Goal: Task Accomplishment & Management: Complete application form

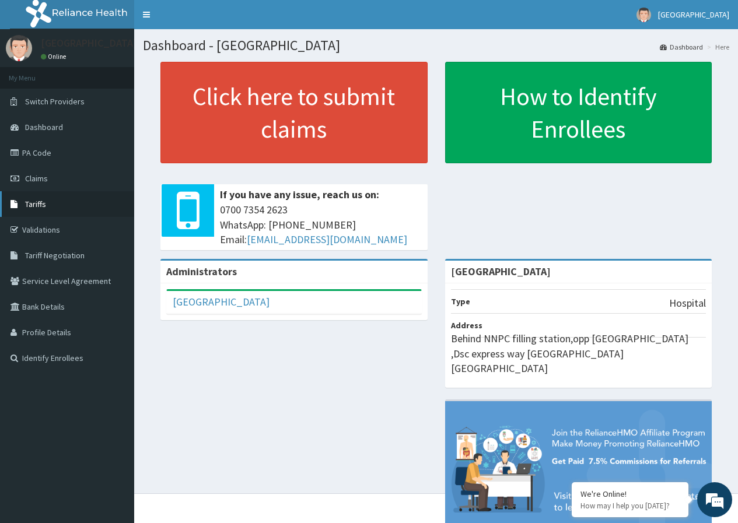
click at [37, 208] on span "Tariffs" at bounding box center [35, 204] width 21 height 11
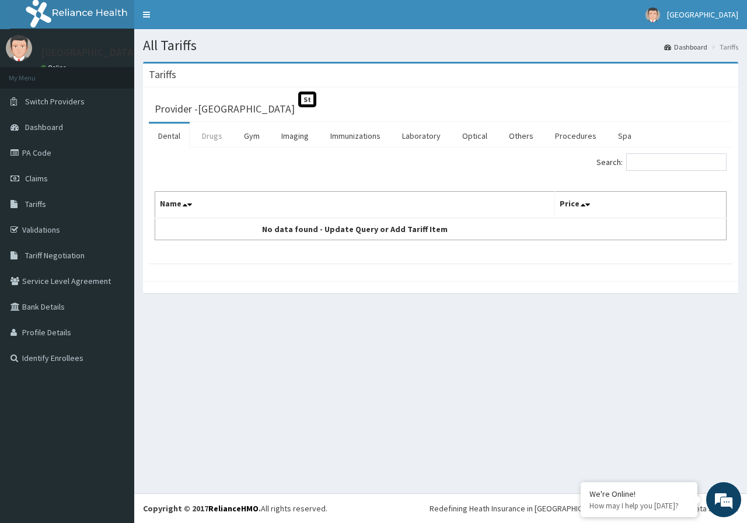
click at [208, 138] on link "Drugs" at bounding box center [212, 136] width 39 height 25
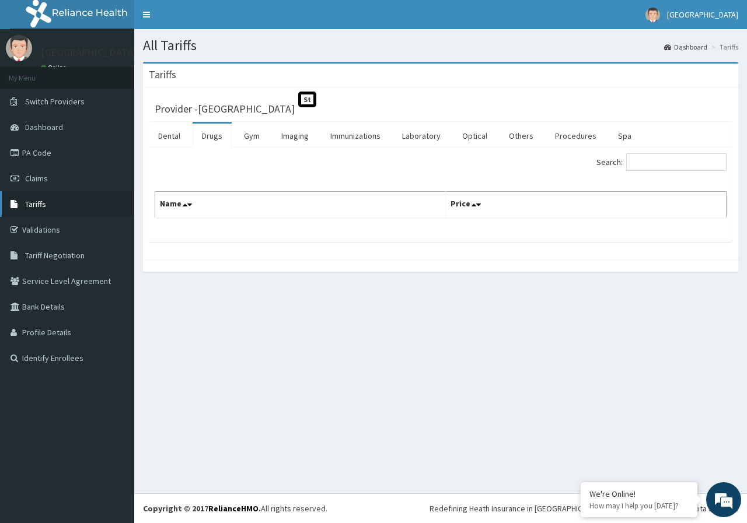
click at [60, 198] on link "Tariffs" at bounding box center [67, 204] width 134 height 26
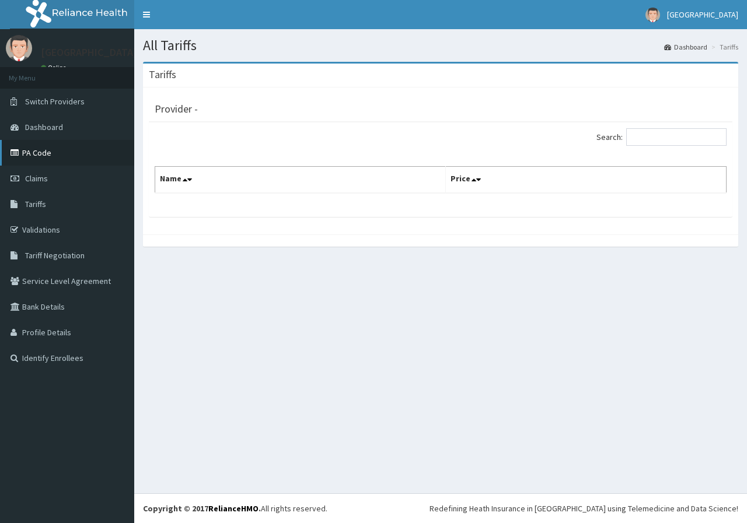
click at [67, 156] on link "PA Code" at bounding box center [67, 153] width 134 height 26
click at [62, 156] on link "PA Code" at bounding box center [67, 153] width 134 height 26
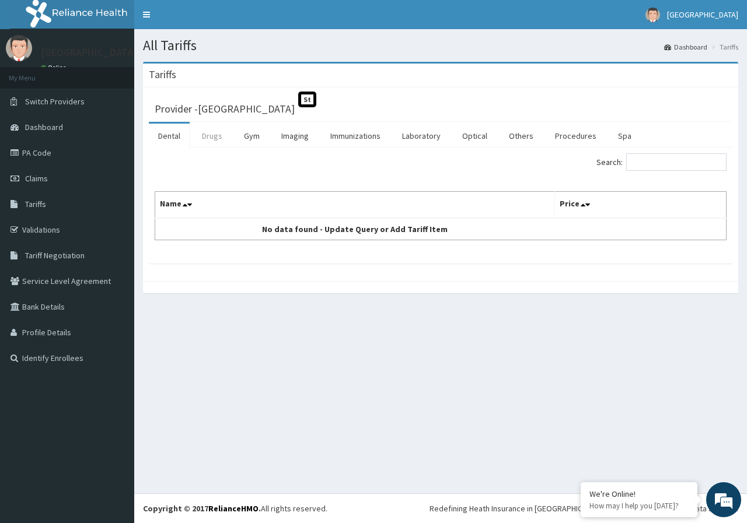
click at [212, 139] on link "Drugs" at bounding box center [212, 136] width 39 height 25
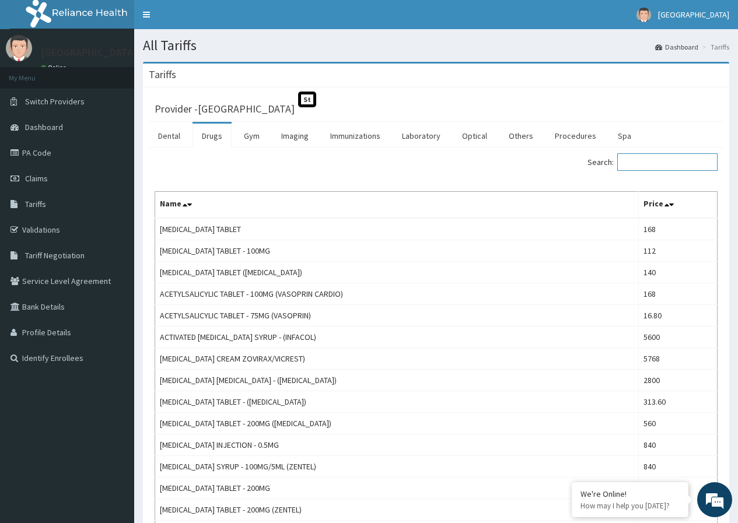
click at [659, 161] on input "Search:" at bounding box center [667, 162] width 100 height 18
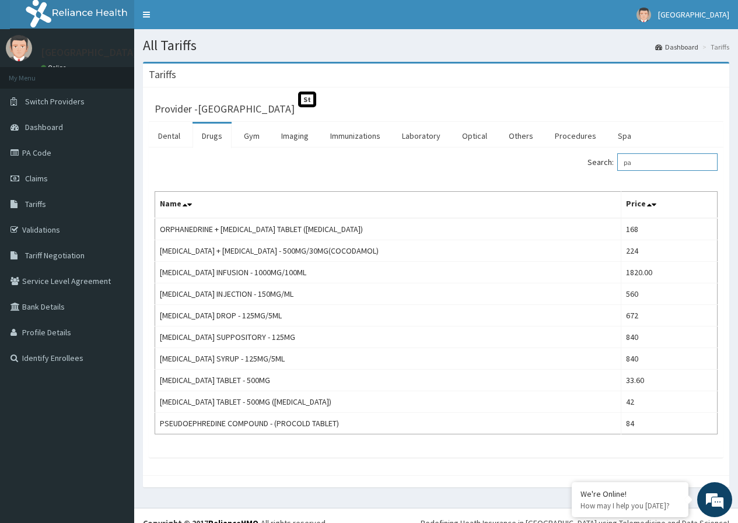
type input "p"
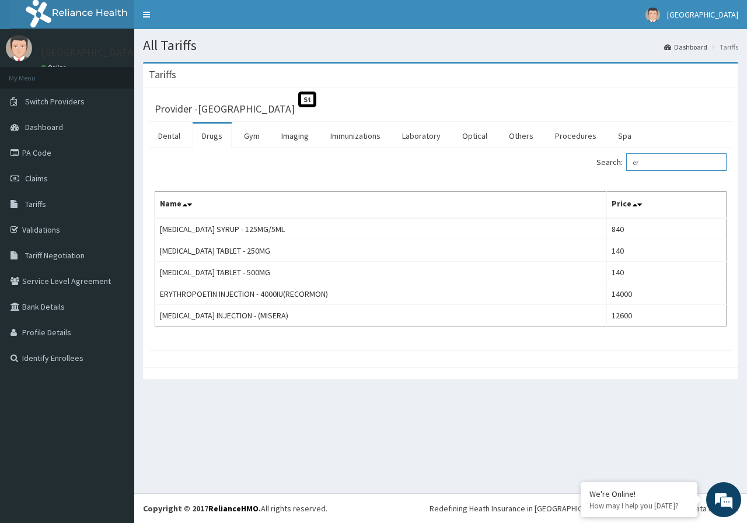
type input "e"
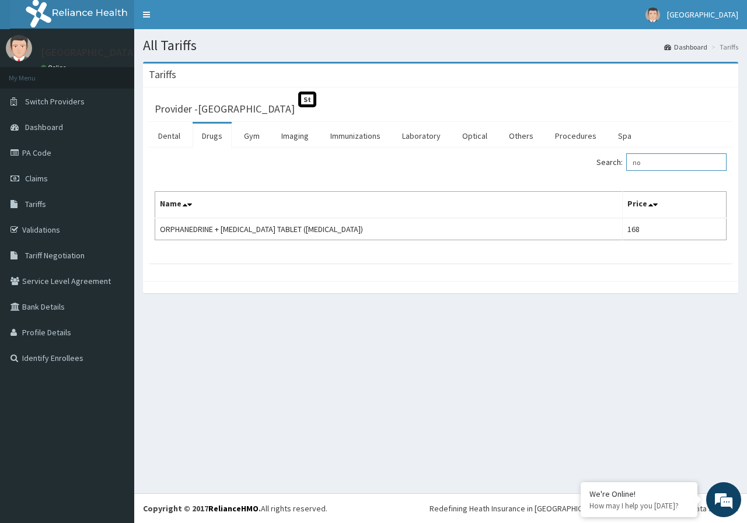
type input "n"
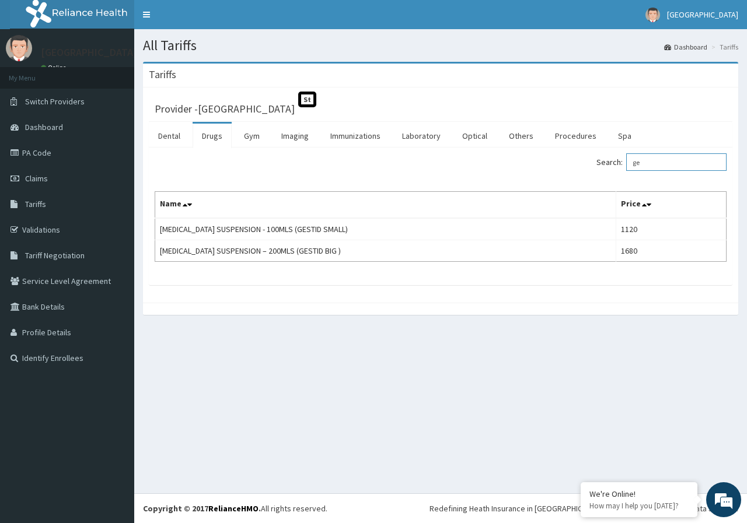
type input "g"
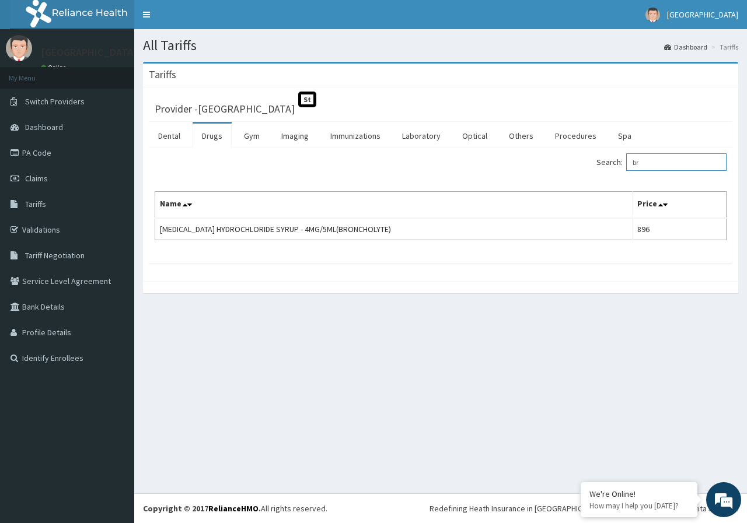
type input "b"
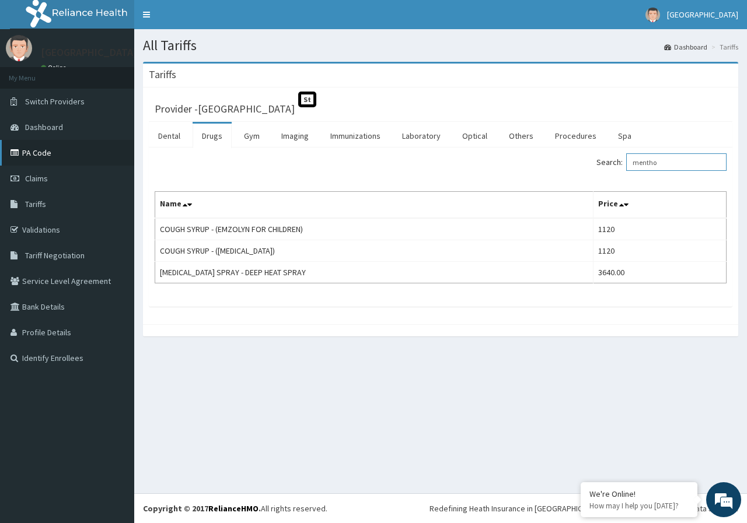
type input "mentho"
click at [43, 151] on link "PA Code" at bounding box center [67, 153] width 134 height 26
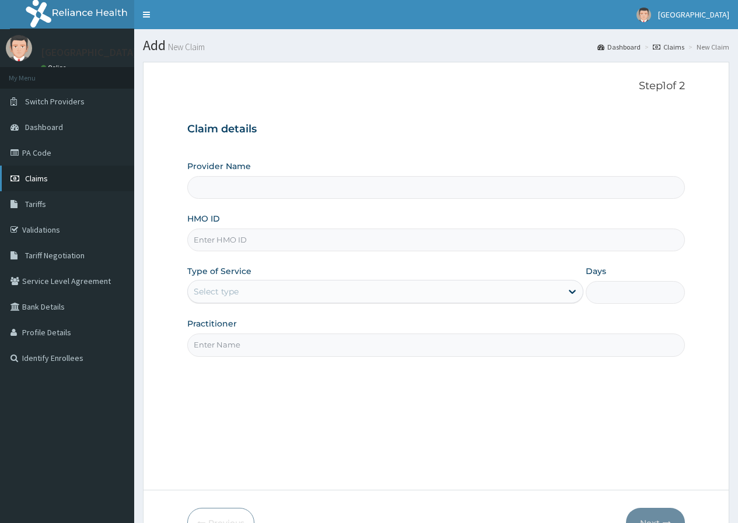
click at [76, 184] on link "Claims" at bounding box center [67, 179] width 134 height 26
type input "[GEOGRAPHIC_DATA]"
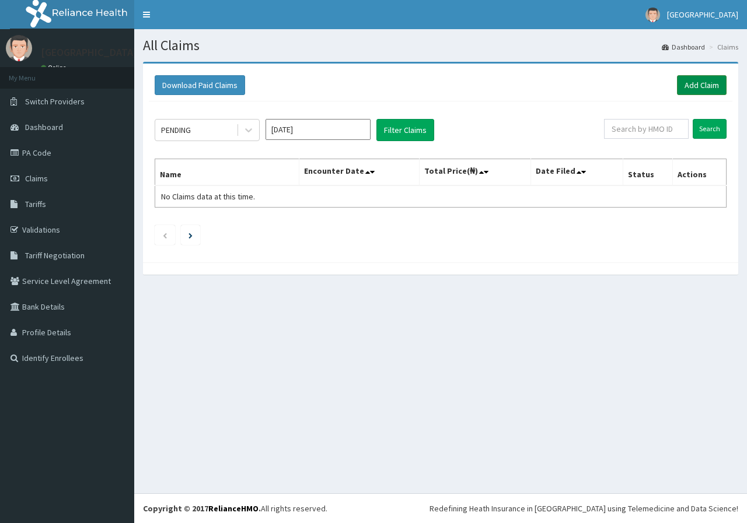
click at [699, 83] on link "Add Claim" at bounding box center [702, 85] width 50 height 20
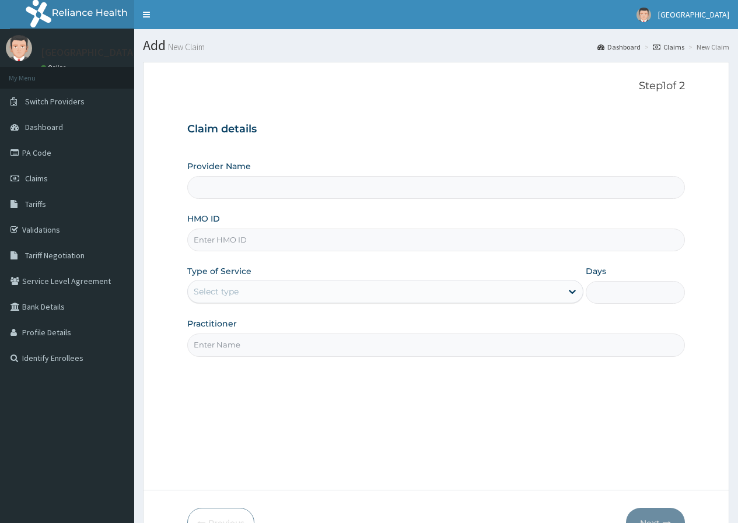
type input "[GEOGRAPHIC_DATA]"
click at [286, 238] on input "HMO ID" at bounding box center [436, 240] width 498 height 23
paste input "uit/10077/a"
type input "uit/10077/a"
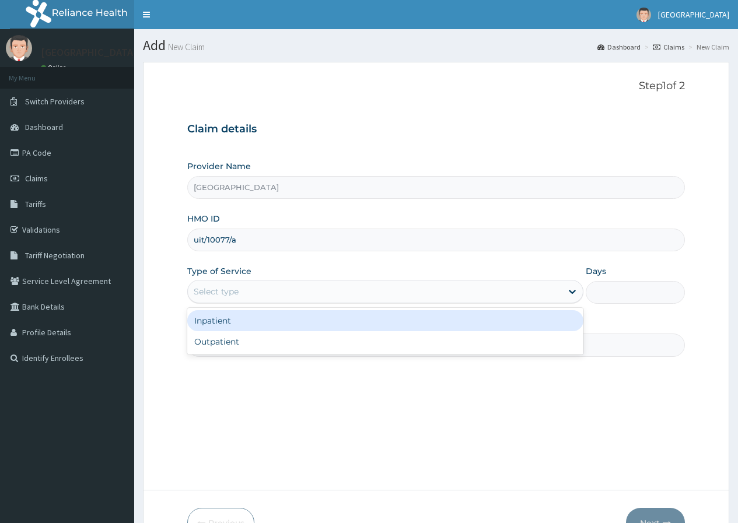
click at [346, 292] on div "Select type" at bounding box center [375, 291] width 374 height 19
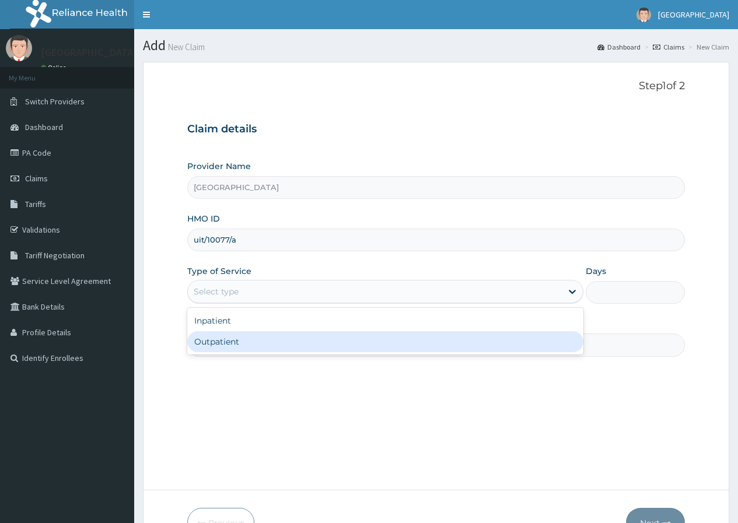
click at [305, 344] on div "Outpatient" at bounding box center [385, 341] width 396 height 21
type input "1"
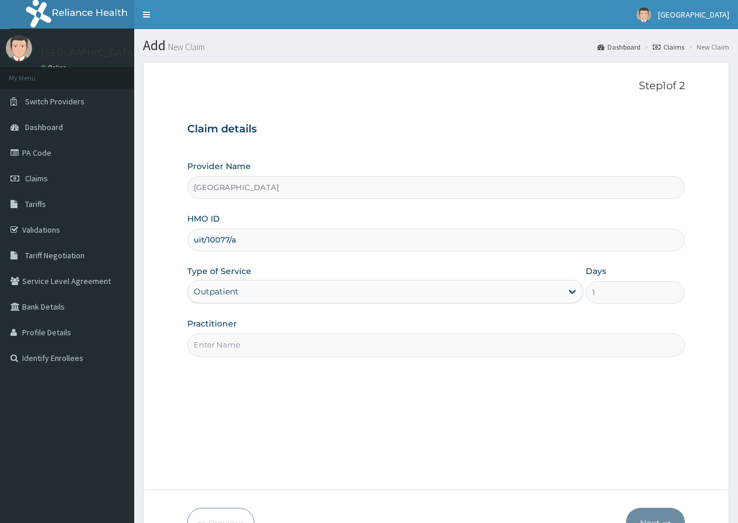
click at [305, 344] on input "Practitioner" at bounding box center [436, 345] width 498 height 23
type input "Dr [PERSON_NAME]"
click at [617, 481] on form "Step 1 of 2 Claim details Provider Name DELTA PROCARE HOSPITAL HMO ID uit/10077…" at bounding box center [436, 309] width 586 height 495
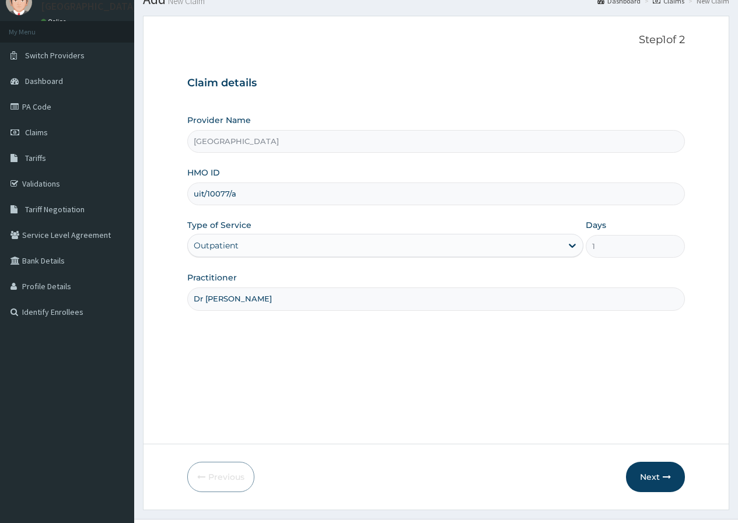
scroll to position [72, 0]
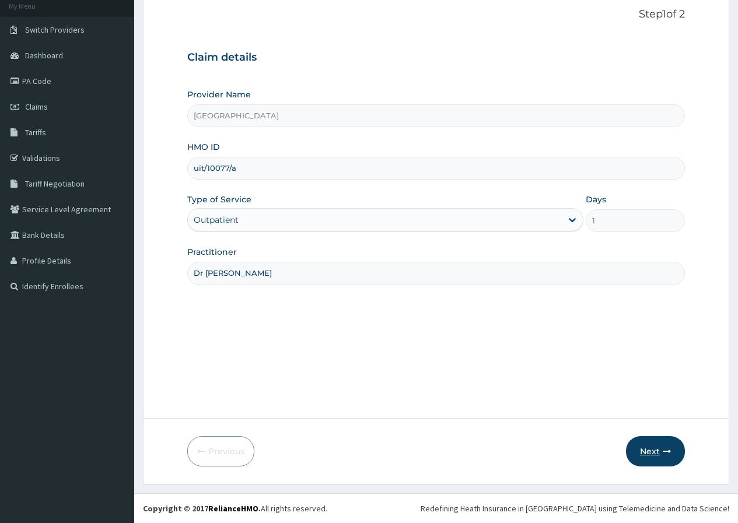
click at [669, 456] on icon "button" at bounding box center [667, 452] width 8 height 8
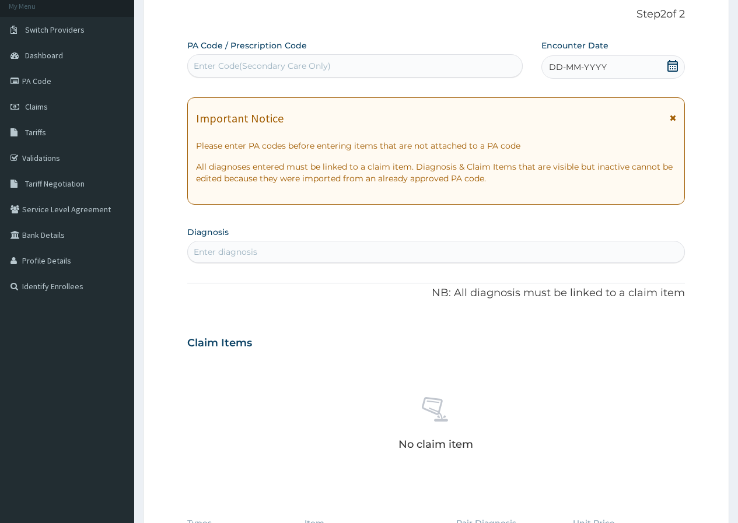
click at [282, 62] on div "Enter Code(Secondary Care Only)" at bounding box center [262, 66] width 137 height 12
paste input "PA/E8C160"
type input "PA/E8C160"
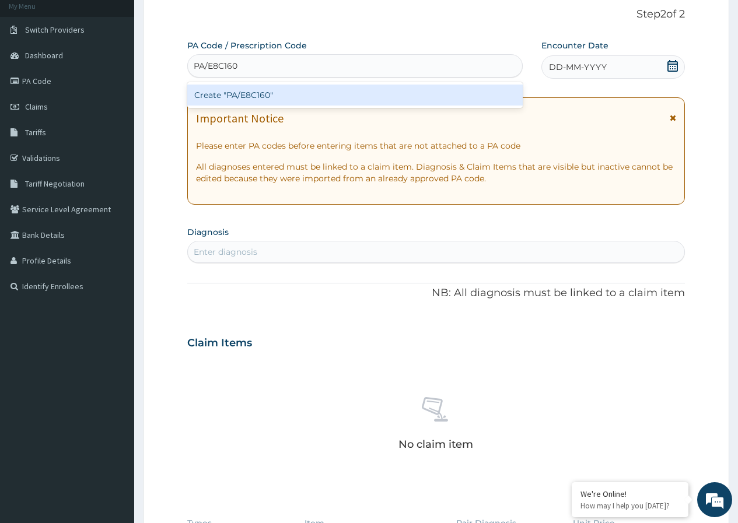
click at [386, 93] on div "Create "PA/E8C160"" at bounding box center [354, 95] width 335 height 21
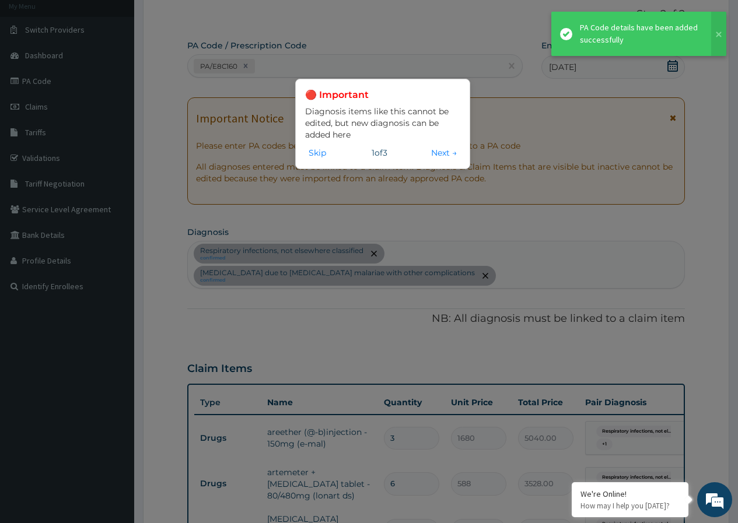
scroll to position [500, 0]
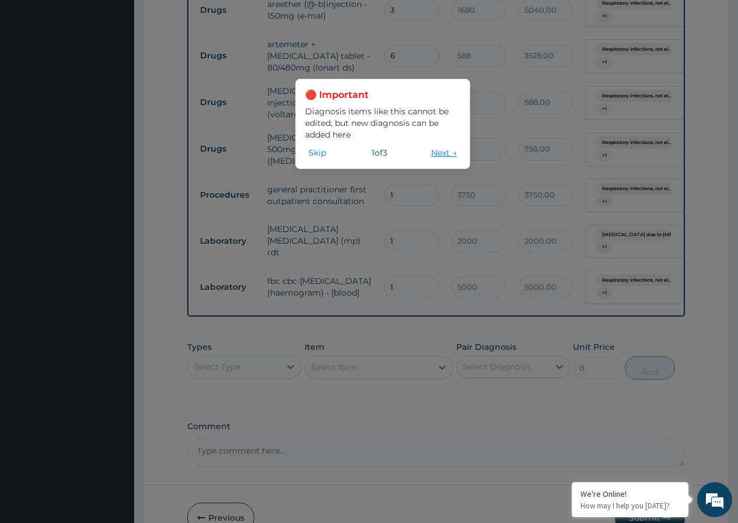
click at [441, 151] on button "Next →" at bounding box center [444, 152] width 33 height 13
click at [441, 151] on div "🔴 Important Diagnosis items like this cannot be edited, but new diagnosis can b…" at bounding box center [369, 261] width 738 height 523
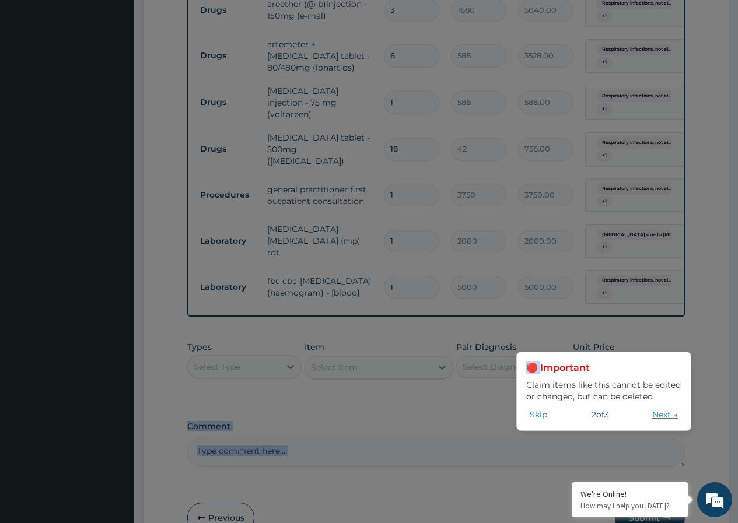
click at [662, 418] on button "Next →" at bounding box center [665, 414] width 33 height 13
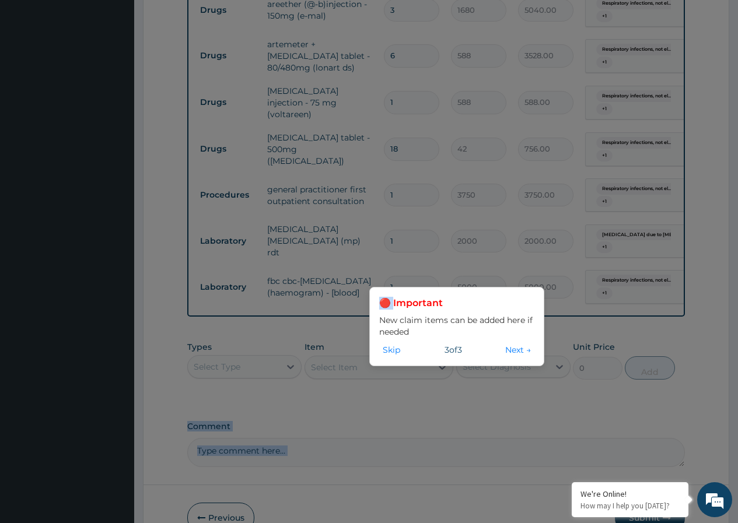
click at [510, 354] on button "Next →" at bounding box center [518, 350] width 33 height 13
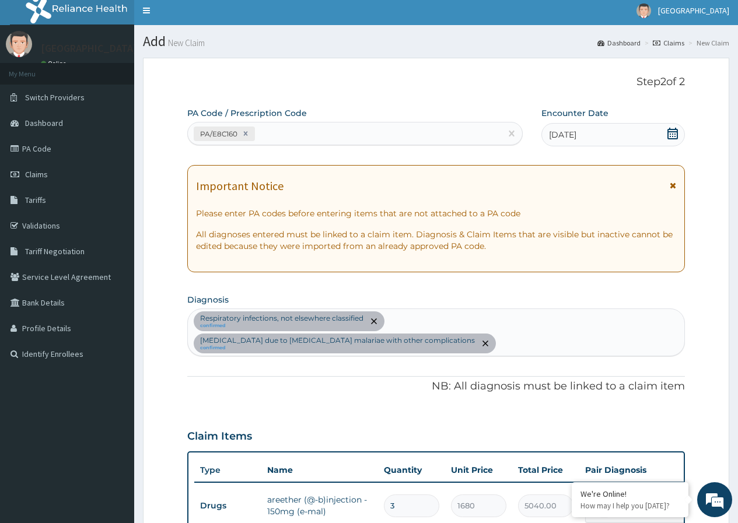
scroll to position [0, 0]
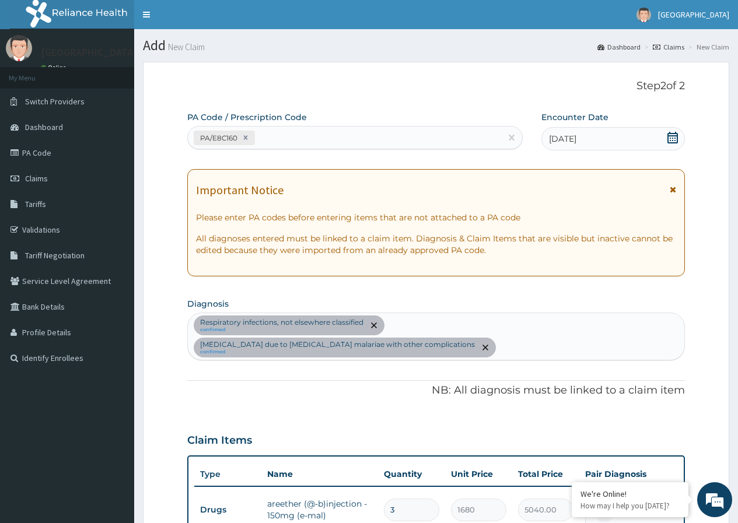
click at [670, 141] on icon at bounding box center [672, 138] width 11 height 12
click at [670, 136] on icon at bounding box center [672, 138] width 11 height 12
click at [670, 135] on icon at bounding box center [672, 138] width 11 height 12
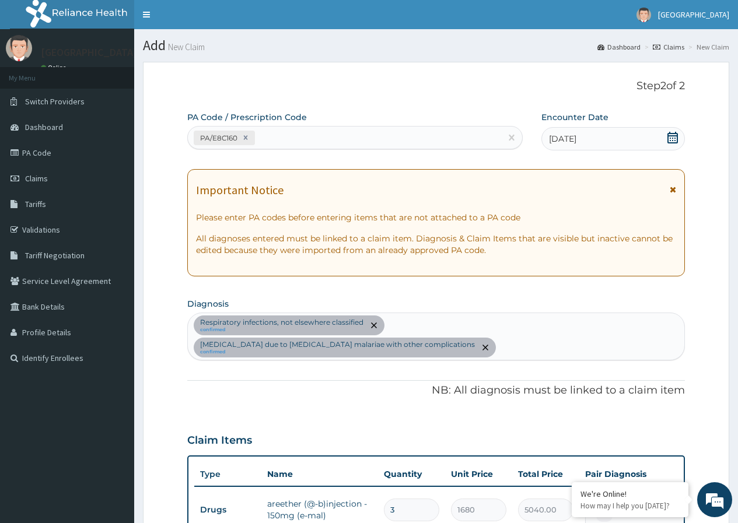
click at [677, 138] on icon at bounding box center [672, 138] width 11 height 12
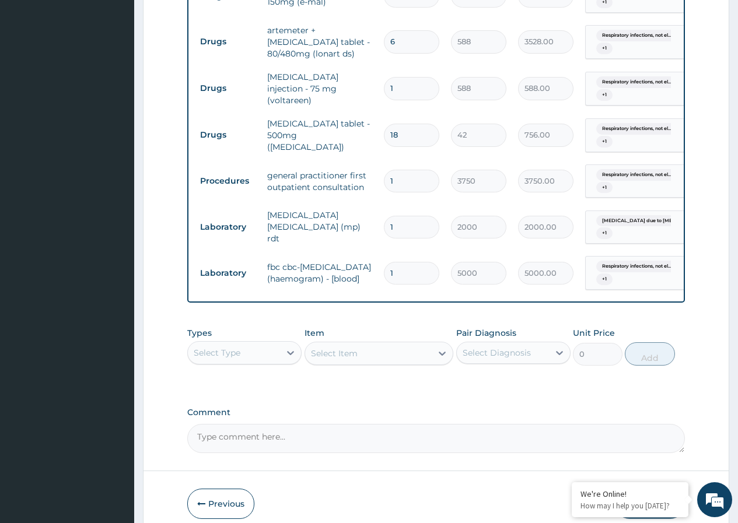
scroll to position [550, 0]
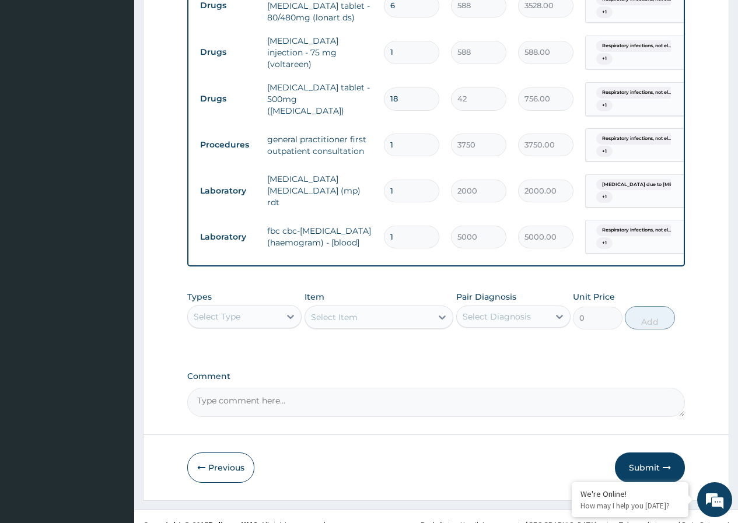
click at [265, 388] on textarea "Comment" at bounding box center [436, 402] width 498 height 29
type textarea "Kindly note that the correct date for this bill is 8/10/2025"
click at [643, 454] on button "Submit" at bounding box center [650, 468] width 70 height 30
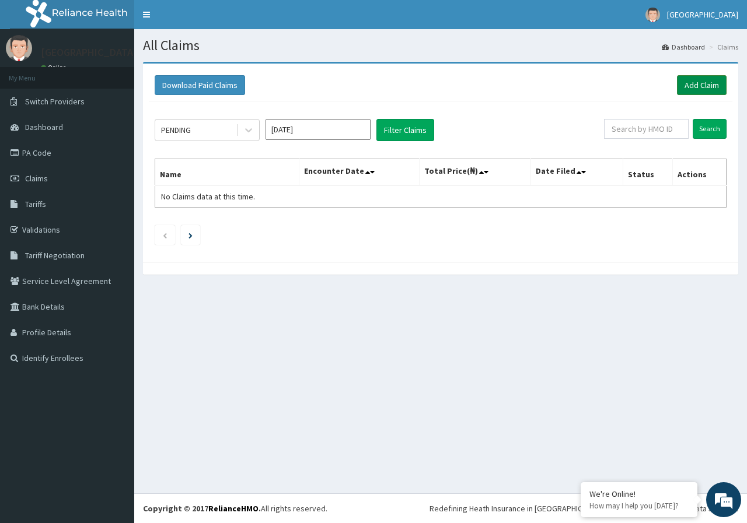
click at [698, 83] on link "Add Claim" at bounding box center [702, 85] width 50 height 20
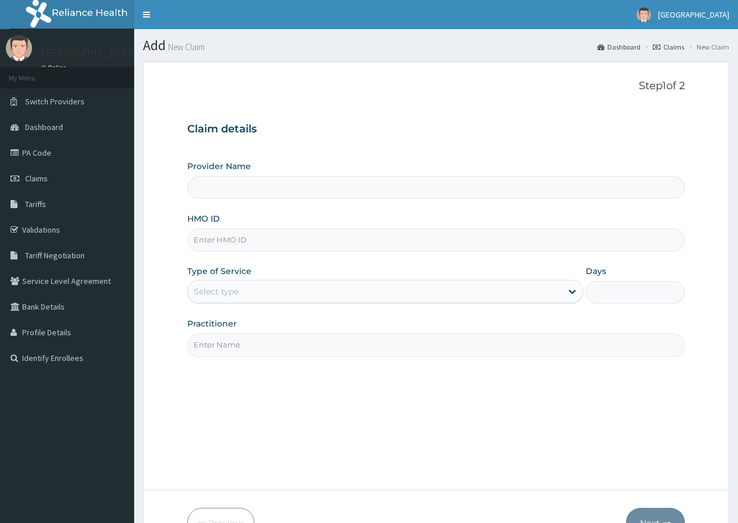
type input "[GEOGRAPHIC_DATA]"
click at [256, 244] on input "HMO ID" at bounding box center [436, 240] width 498 height 23
paste input "vcp/10045/d"
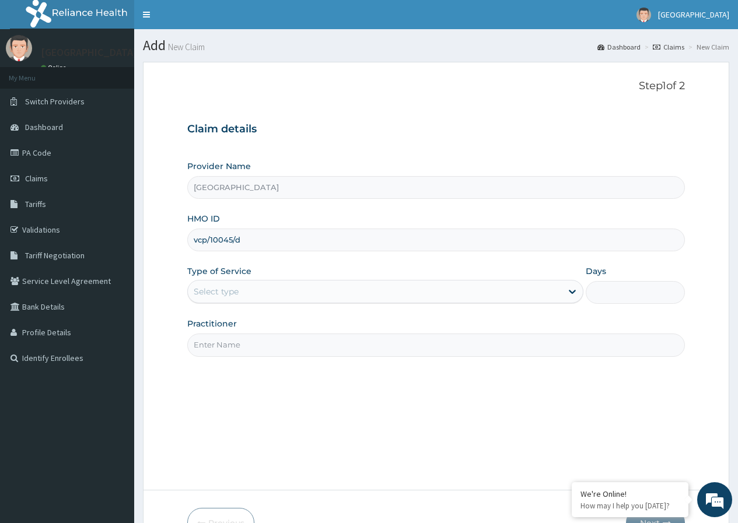
type input "vcp/10045/d"
click at [260, 291] on div "Select type" at bounding box center [375, 291] width 374 height 19
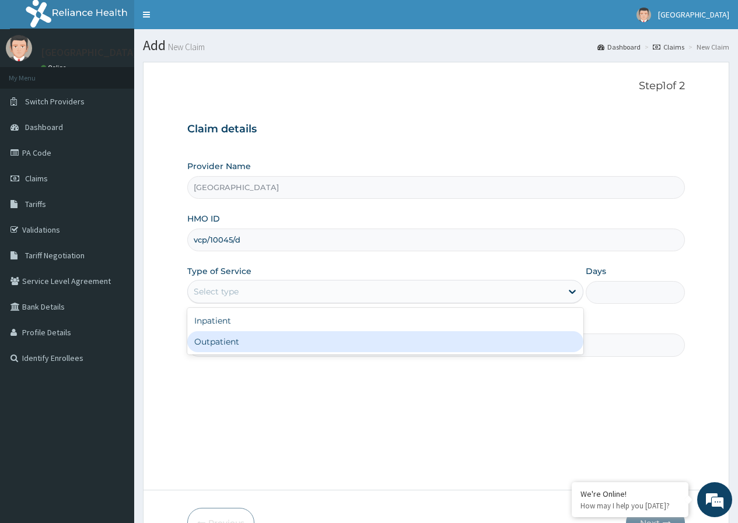
click at [263, 341] on div "Outpatient" at bounding box center [385, 341] width 396 height 21
type input "1"
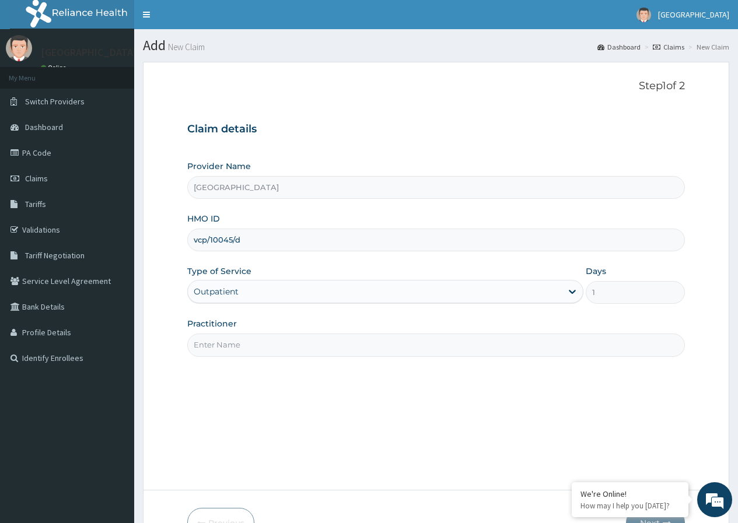
click at [263, 347] on input "Practitioner" at bounding box center [436, 345] width 498 height 23
type input "Dr Dubem"
click at [341, 409] on div "Step 1 of 2 Claim details Provider Name DELTA PROCARE HOSPITAL HMO ID vcp/10045…" at bounding box center [436, 276] width 498 height 393
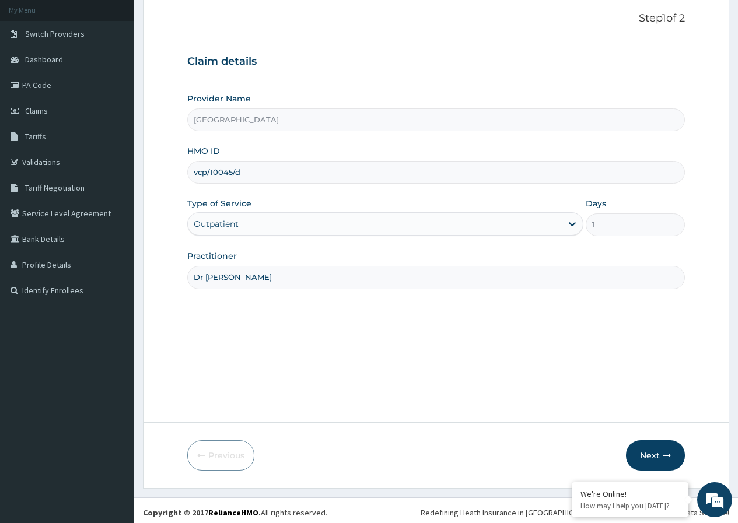
scroll to position [72, 0]
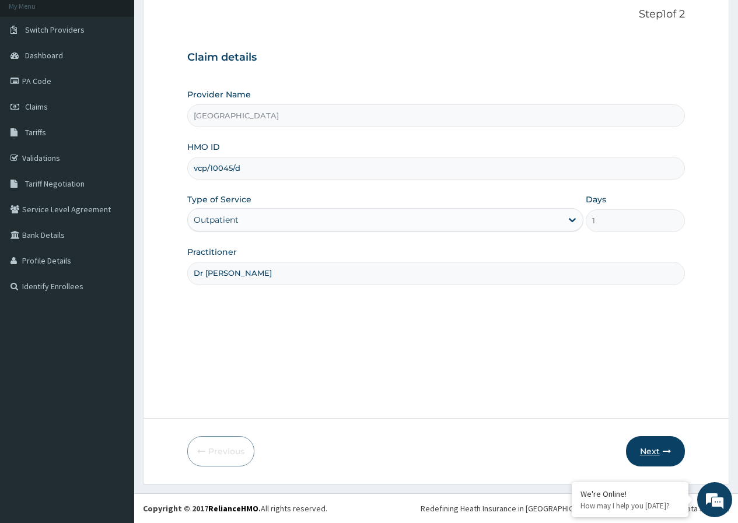
click at [656, 453] on button "Next" at bounding box center [655, 451] width 59 height 30
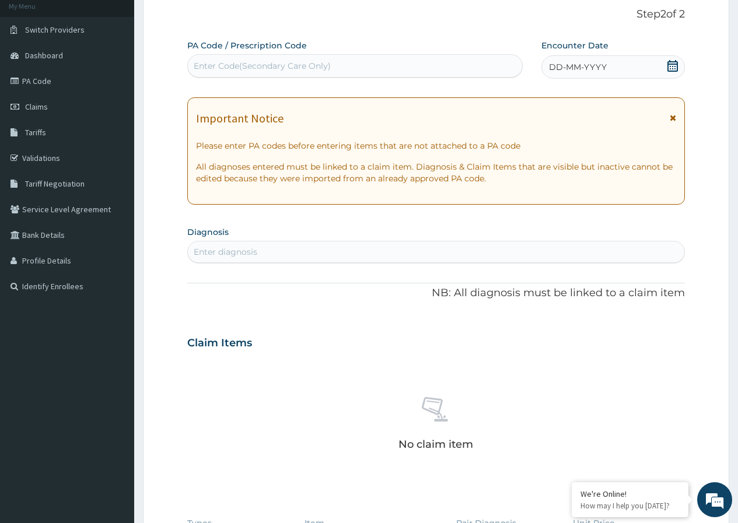
click at [238, 62] on div "Enter Code(Secondary Care Only)" at bounding box center [262, 66] width 137 height 12
paste input "PA/19C19F"
type input "PA/19C19F"
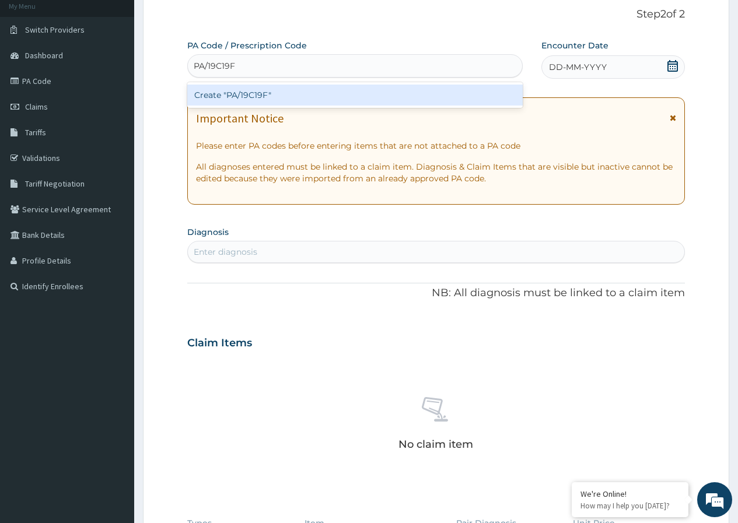
click at [297, 90] on div "Create "PA/19C19F"" at bounding box center [354, 95] width 335 height 21
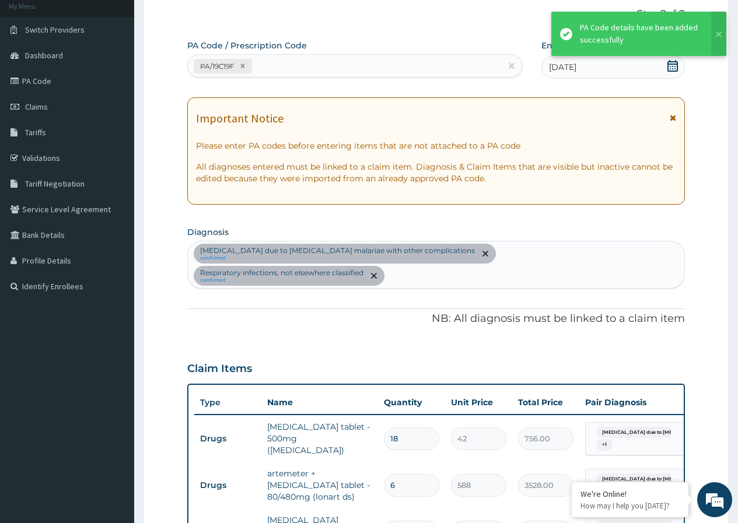
scroll to position [363, 0]
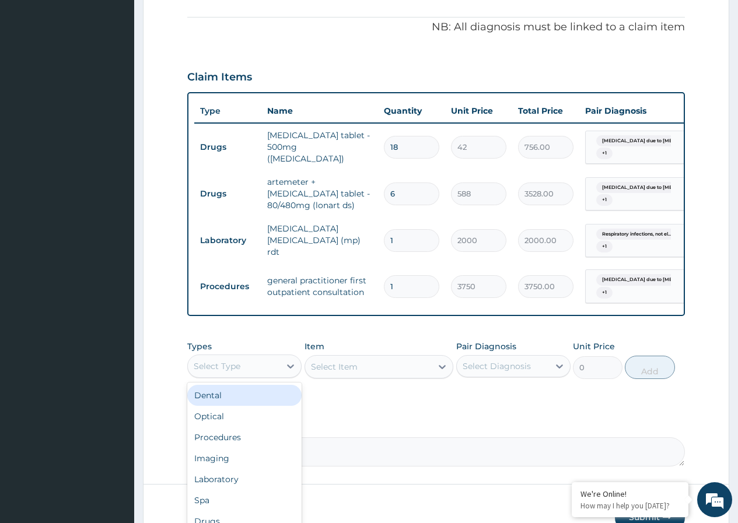
click at [264, 357] on div "Select Type" at bounding box center [234, 366] width 92 height 19
click at [241, 511] on div "Drugs" at bounding box center [244, 521] width 114 height 21
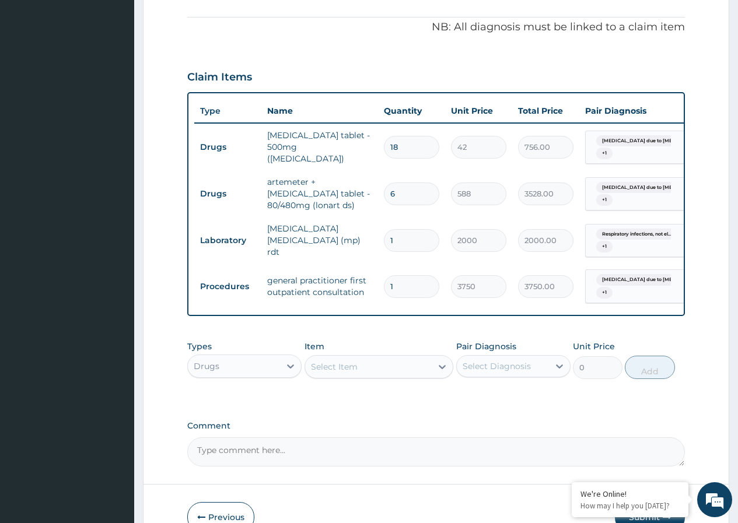
click at [404, 358] on div "Select Item" at bounding box center [368, 367] width 127 height 19
type input "b"
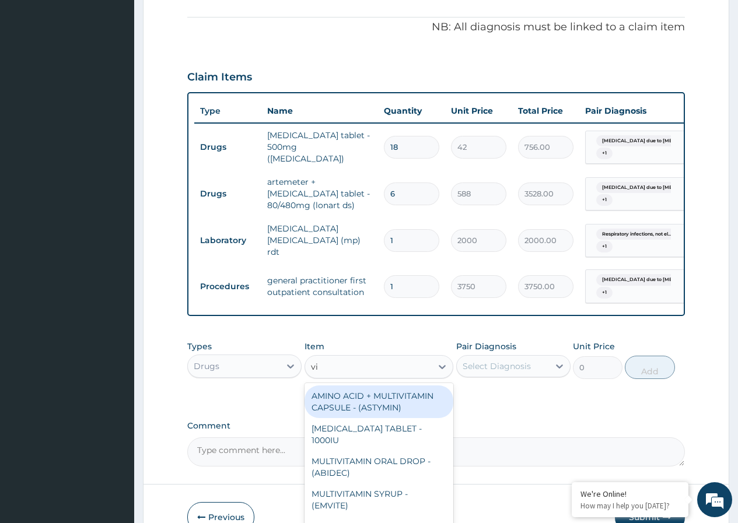
type input "v"
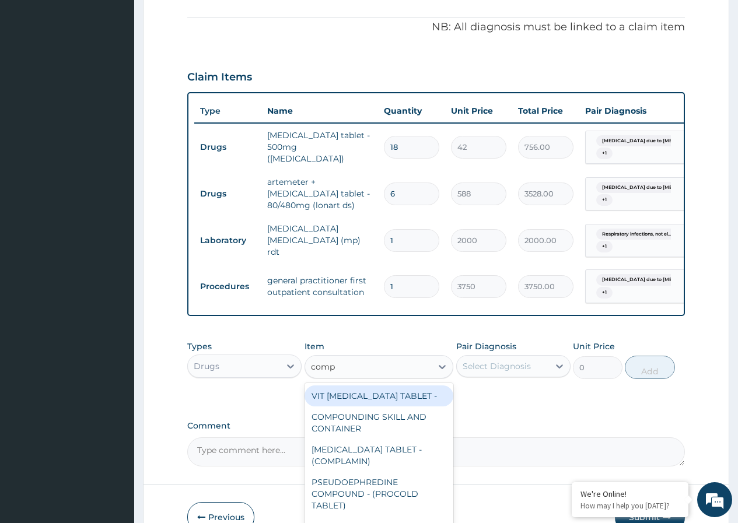
type input "compl"
click at [403, 386] on div "VIT B- COMPLEX TABLET -" at bounding box center [379, 396] width 149 height 21
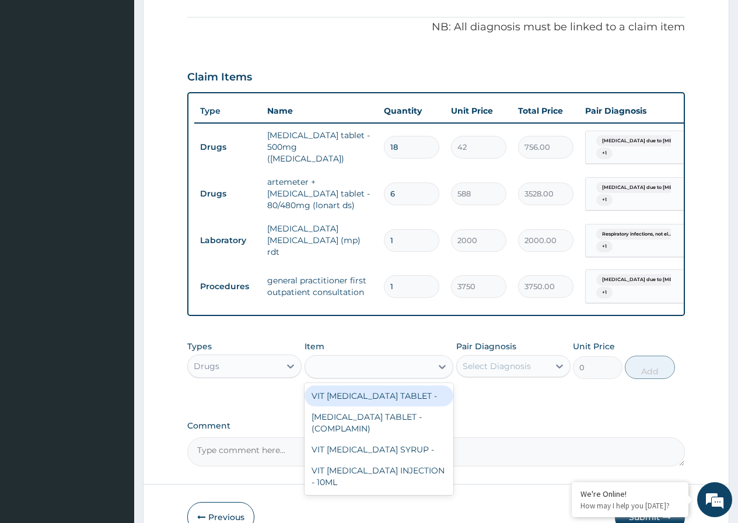
type input "16.799999999999997"
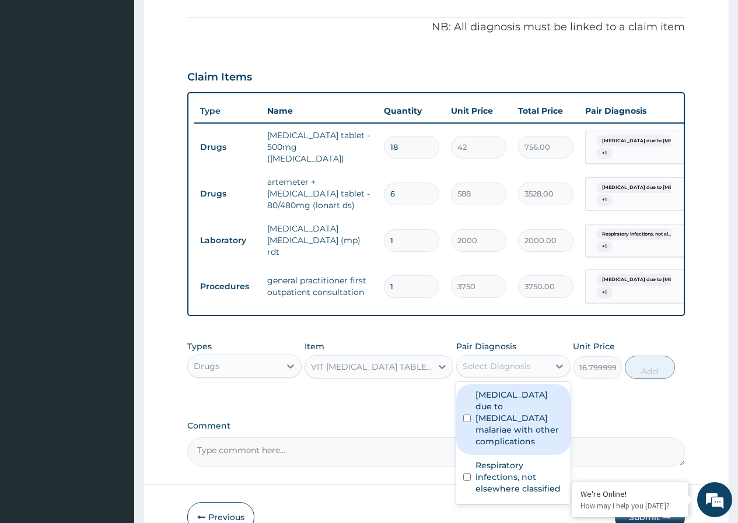
click at [527, 361] on div "Select Diagnosis" at bounding box center [497, 367] width 68 height 12
drag, startPoint x: 511, startPoint y: 384, endPoint x: 512, endPoint y: 390, distance: 6.0
click at [511, 389] on label "Malaria due to Plasmodium malariae with other complications" at bounding box center [520, 418] width 88 height 58
checkbox input "true"
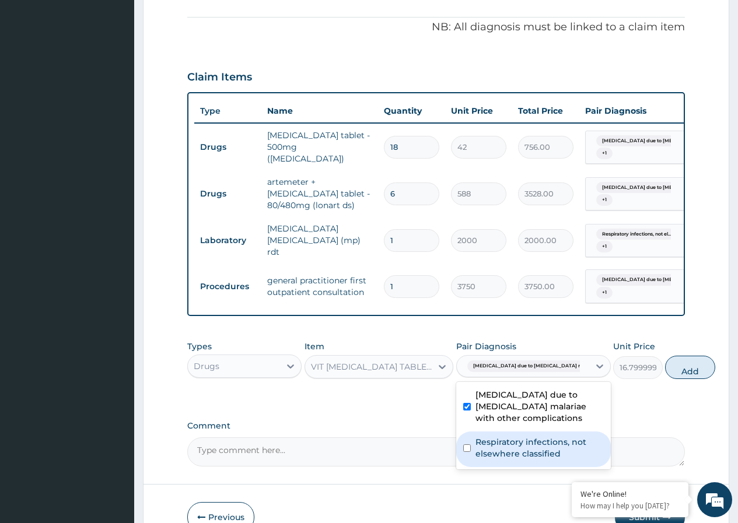
click at [526, 447] on label "Respiratory infections, not elsewhere classified" at bounding box center [540, 447] width 128 height 23
checkbox input "true"
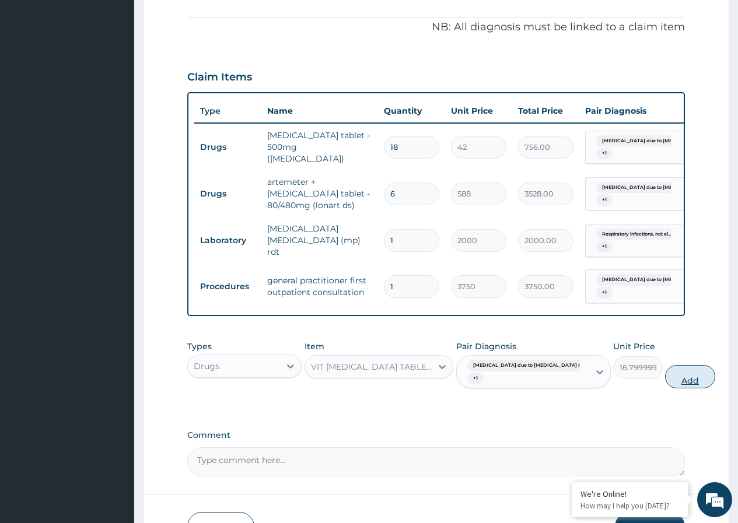
click at [665, 366] on button "Add" at bounding box center [690, 376] width 50 height 23
type input "0"
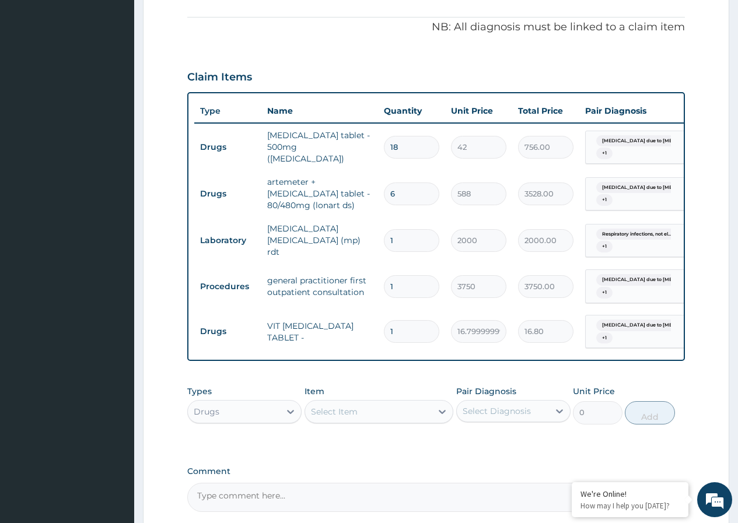
type input "10"
type input "168.00"
type input "10"
click at [448, 441] on div "PA Code / Prescription Code PA/19C19F Encounter Date 07-10-2025 Important Notic…" at bounding box center [436, 130] width 498 height 764
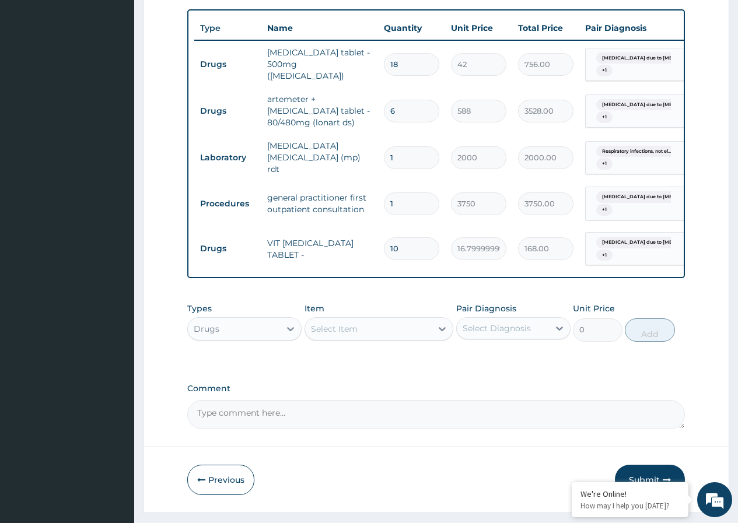
scroll to position [459, 0]
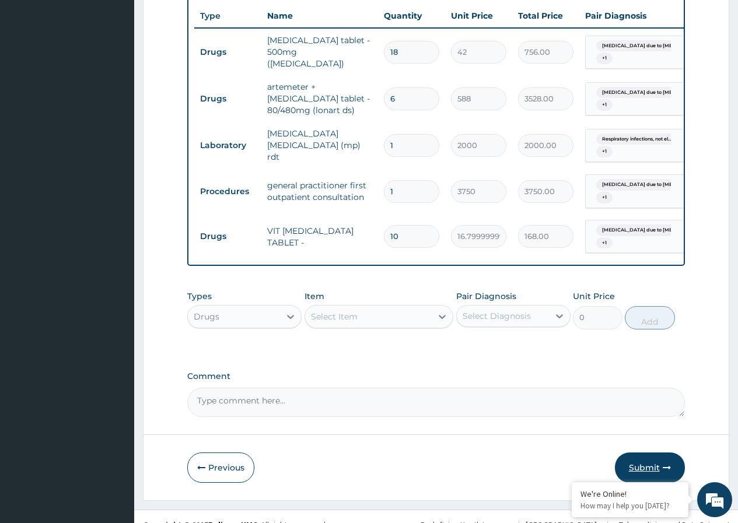
click at [653, 453] on button "Submit" at bounding box center [650, 468] width 70 height 30
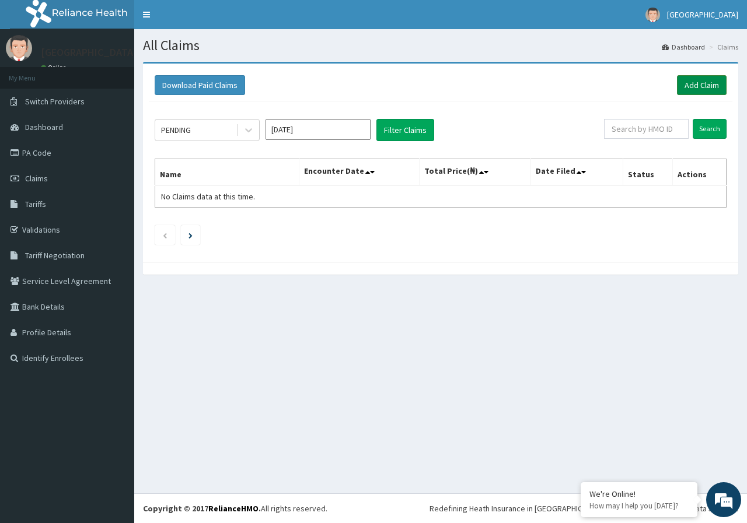
click at [707, 81] on link "Add Claim" at bounding box center [702, 85] width 50 height 20
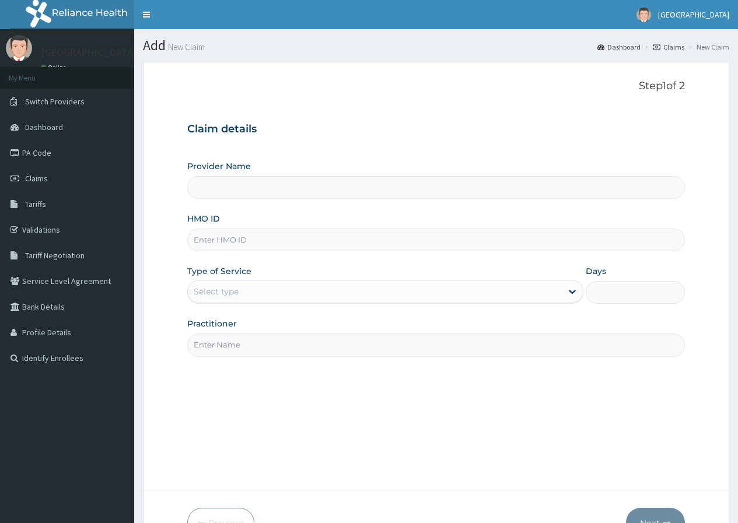
type input "[GEOGRAPHIC_DATA]"
click at [249, 246] on input "HMO ID" at bounding box center [436, 240] width 498 height 23
paste input "vcp/10045/c"
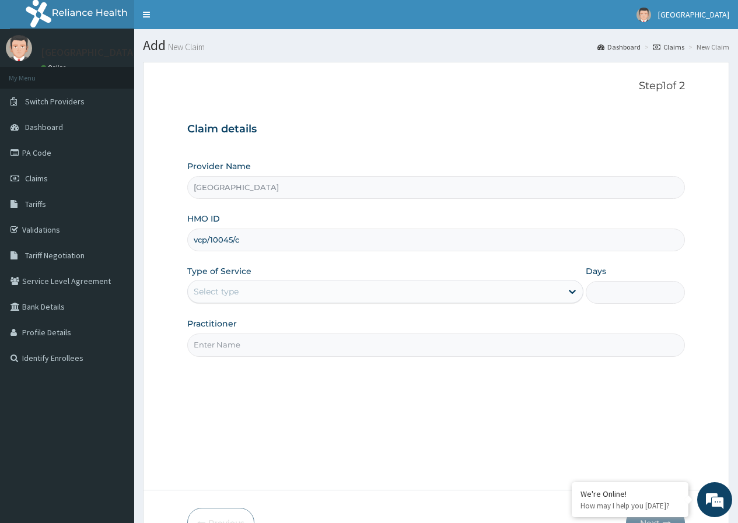
type input "vcp/10045/c"
click at [261, 291] on div "Select type" at bounding box center [375, 291] width 374 height 19
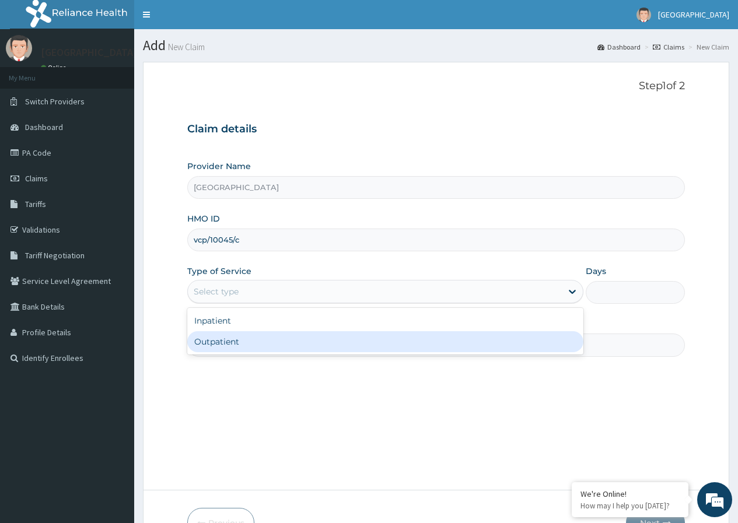
click at [238, 344] on div "Outpatient" at bounding box center [385, 341] width 396 height 21
type input "1"
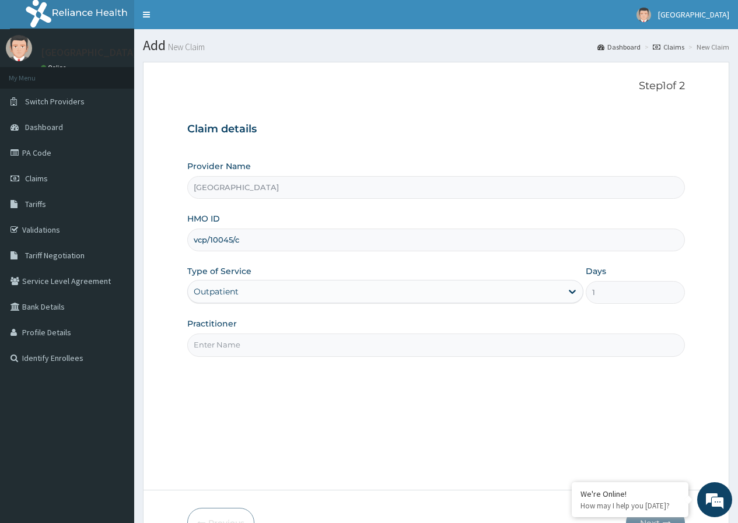
click at [242, 347] on input "Practitioner" at bounding box center [436, 345] width 498 height 23
type input "Dr [PERSON_NAME]"
drag, startPoint x: 251, startPoint y: 419, endPoint x: 260, endPoint y: 419, distance: 9.3
click at [251, 419] on div "Step 1 of 2 Claim details Provider Name DELTA PROCARE HOSPITAL HMO ID vcp/10045…" at bounding box center [436, 276] width 498 height 393
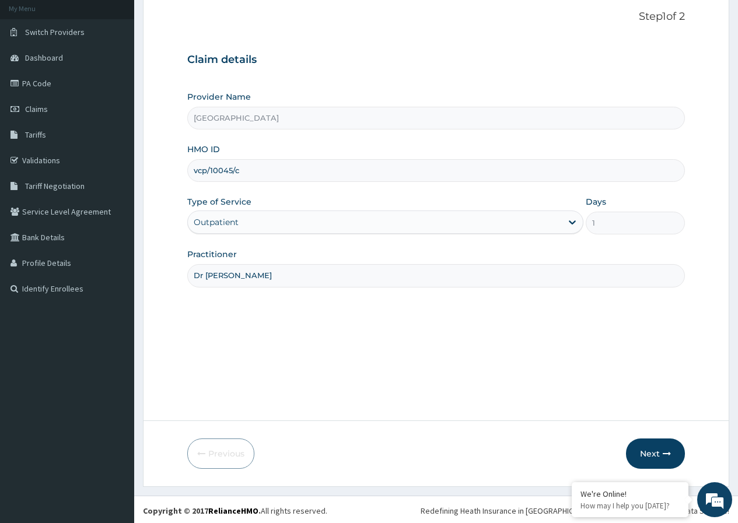
scroll to position [72, 0]
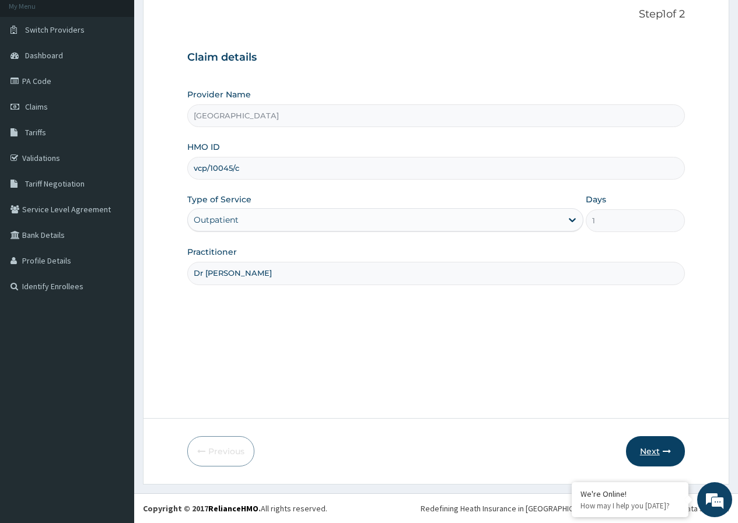
click at [648, 446] on button "Next" at bounding box center [655, 451] width 59 height 30
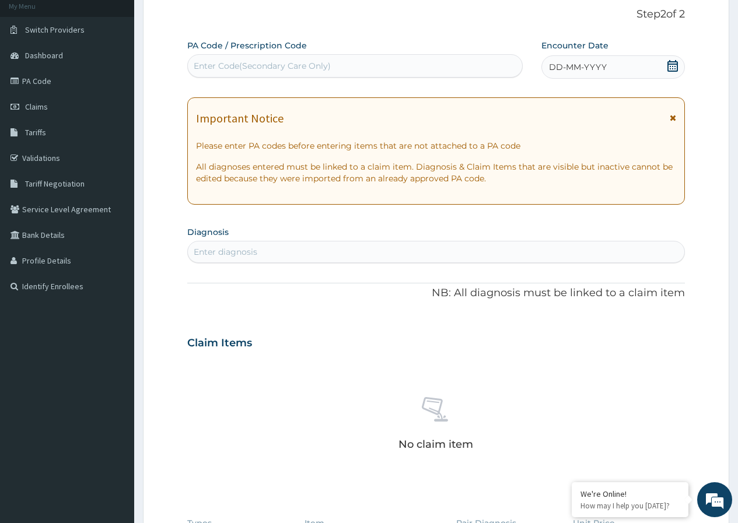
click at [341, 67] on div "Enter Code(Secondary Care Only)" at bounding box center [355, 66] width 334 height 19
paste input "PA/690E06"
type input "PA/690E06"
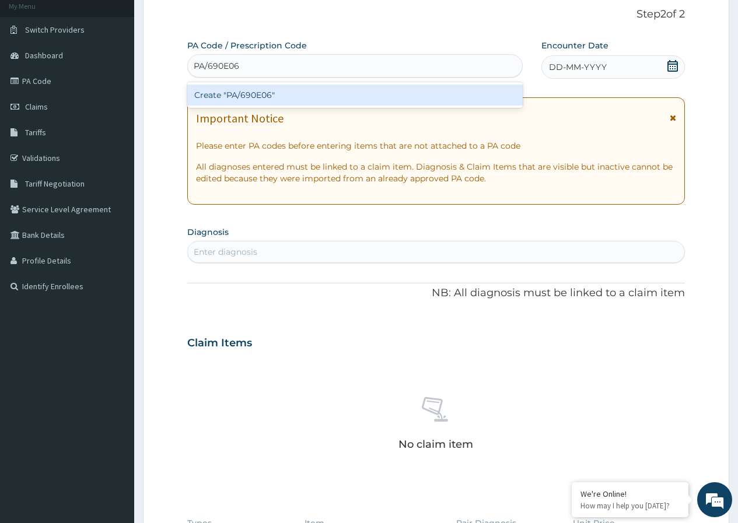
click at [347, 93] on div "Create "PA/690E06"" at bounding box center [354, 95] width 335 height 21
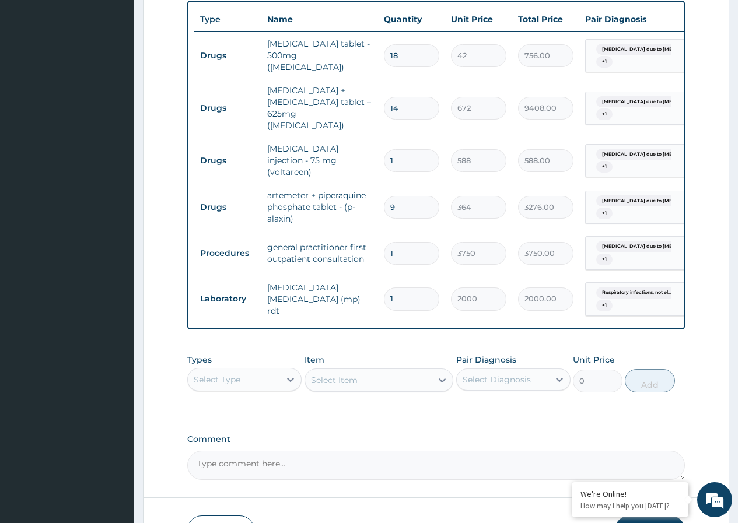
scroll to position [397, 0]
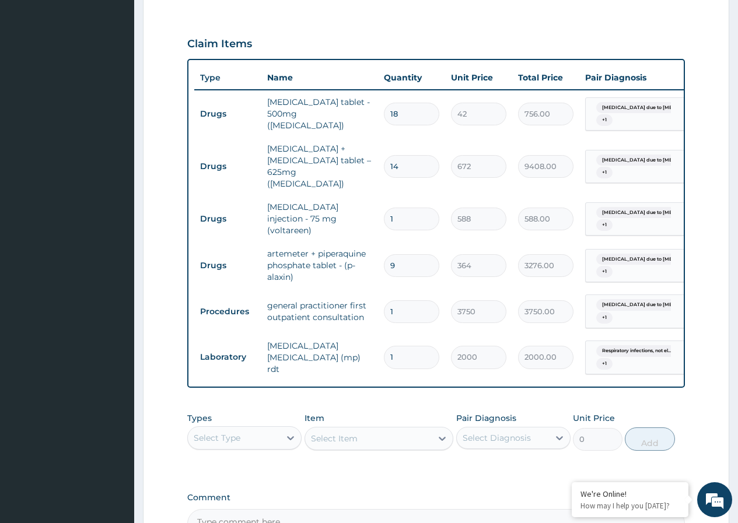
click at [590, 459] on div "PA Code / Prescription Code PA/690E06 Encounter Date 07-10-2025 Important Notic…" at bounding box center [436, 127] width 498 height 824
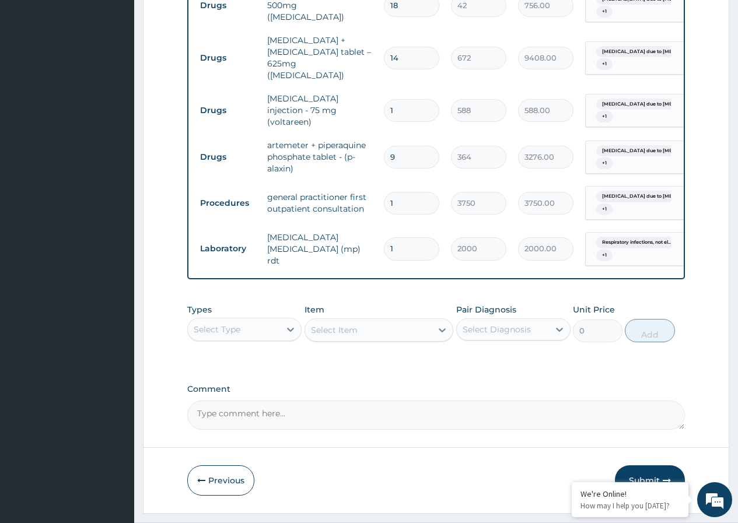
click at [652, 466] on button "Submit" at bounding box center [650, 481] width 70 height 30
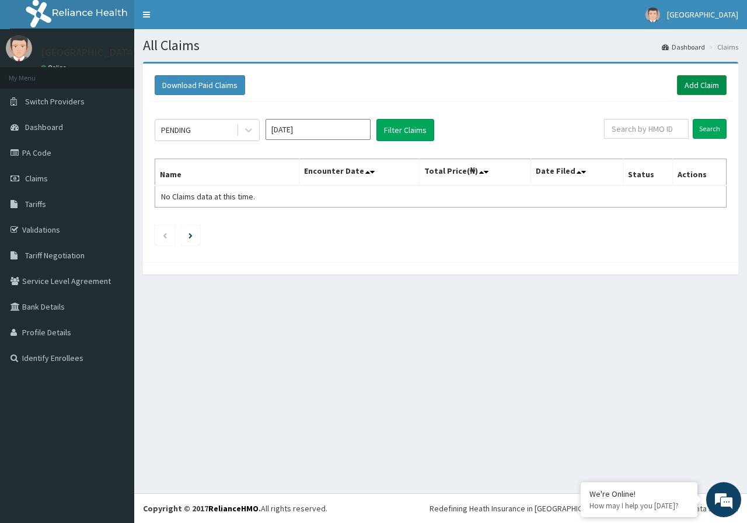
click at [698, 87] on link "Add Claim" at bounding box center [702, 85] width 50 height 20
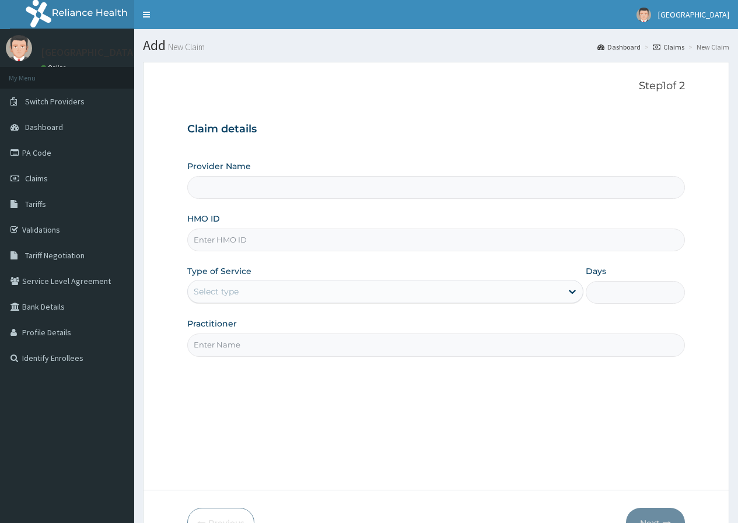
type input "[GEOGRAPHIC_DATA]"
click at [254, 235] on input "HMO ID" at bounding box center [436, 240] width 498 height 23
paste input "fmg/10133/a"
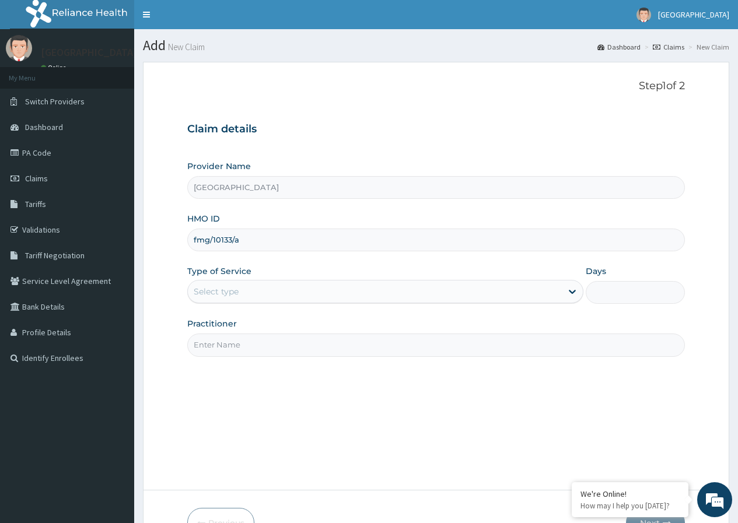
type input "fmg/10133/a"
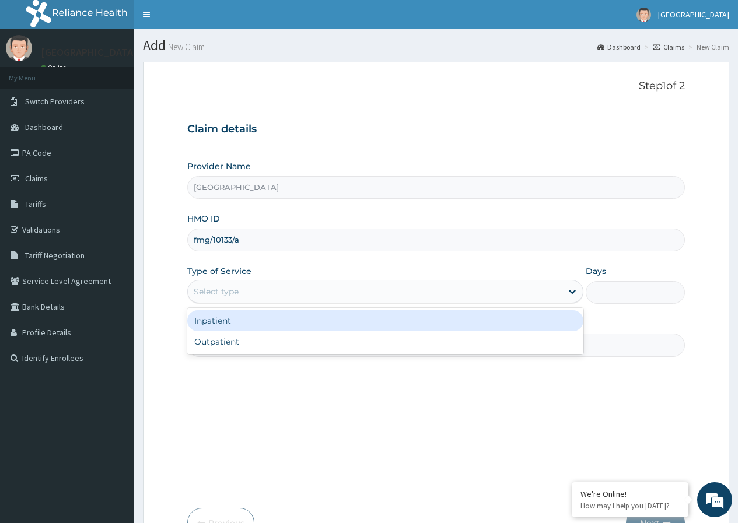
click at [261, 288] on div "Select type" at bounding box center [375, 291] width 374 height 19
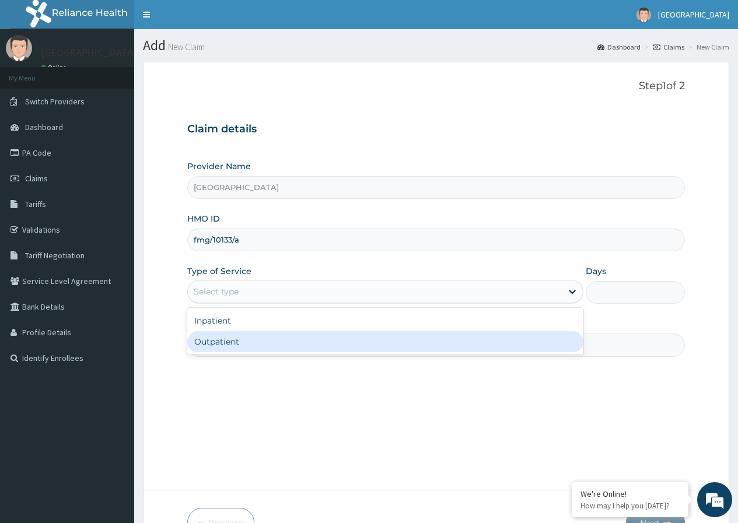
click at [250, 344] on div "Outpatient" at bounding box center [385, 341] width 396 height 21
type input "1"
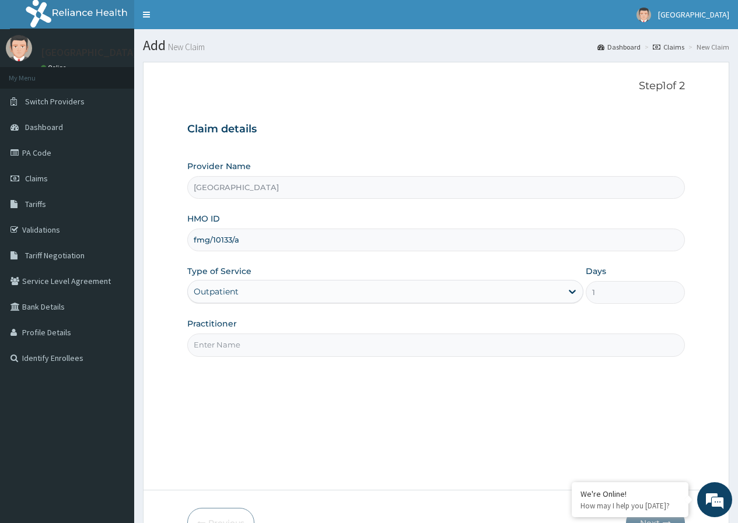
click at [250, 351] on input "Practitioner" at bounding box center [436, 345] width 498 height 23
type input "Dr [PERSON_NAME]"
drag, startPoint x: 282, startPoint y: 400, endPoint x: 288, endPoint y: 410, distance: 11.8
click at [285, 405] on div "Step 1 of 2 Claim details Provider Name DELTA PROCARE HOSPITAL HMO ID fmg/10133…" at bounding box center [436, 276] width 498 height 393
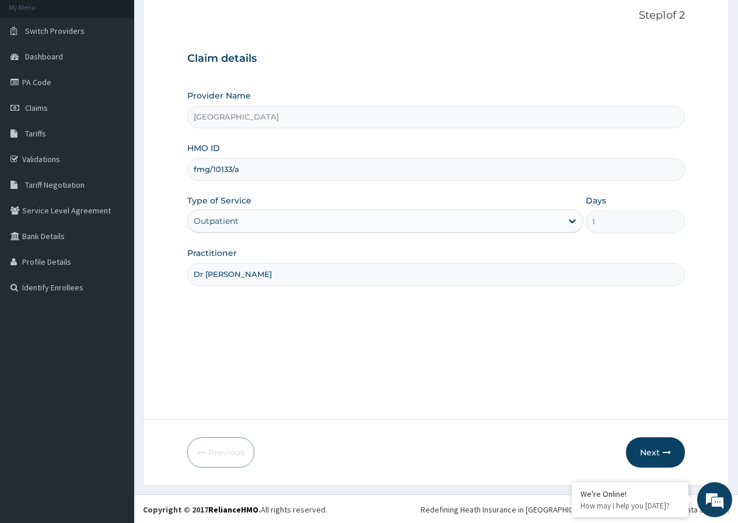
scroll to position [72, 0]
click at [670, 445] on button "Next" at bounding box center [655, 451] width 59 height 30
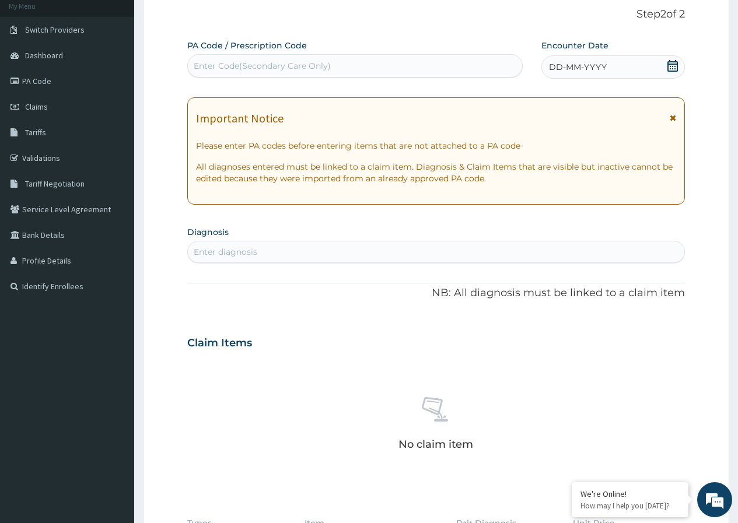
click at [356, 69] on div "Enter Code(Secondary Care Only)" at bounding box center [355, 66] width 334 height 19
paste input "PA/CF0EF9"
type input "PA/CF0EF9"
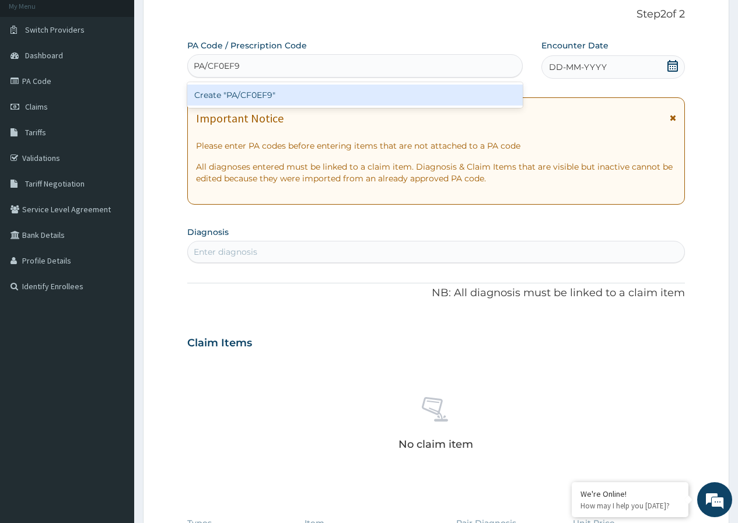
click at [394, 93] on div "Create "PA/CF0EF9"" at bounding box center [354, 95] width 335 height 21
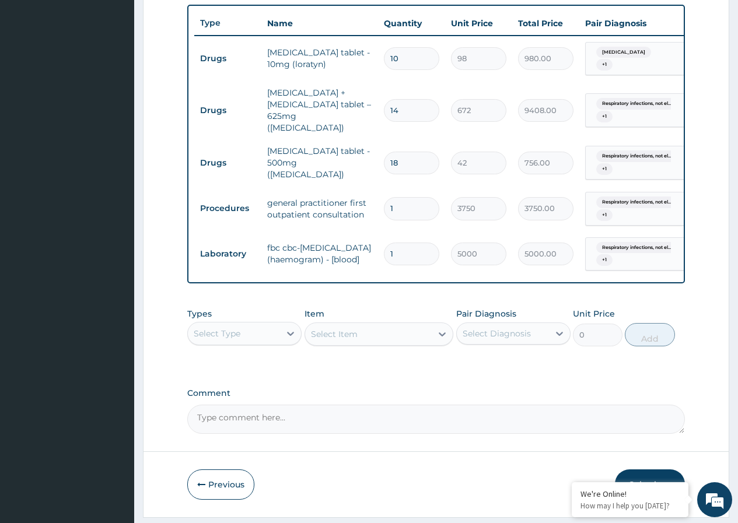
scroll to position [460, 0]
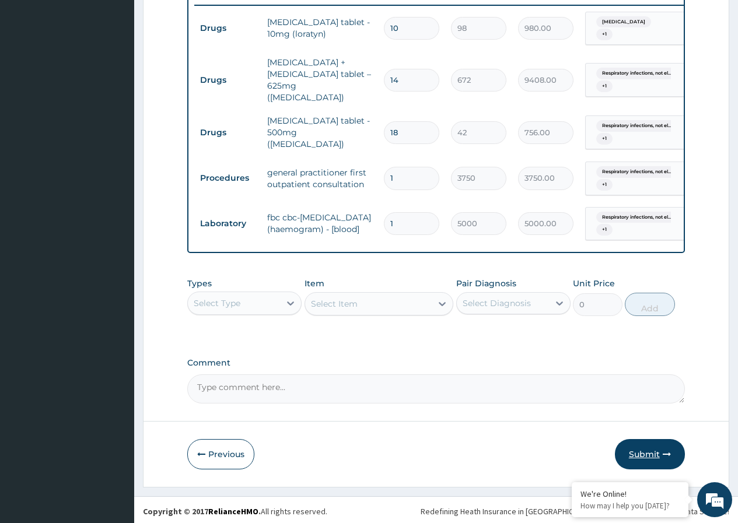
click at [628, 451] on button "Submit" at bounding box center [650, 454] width 70 height 30
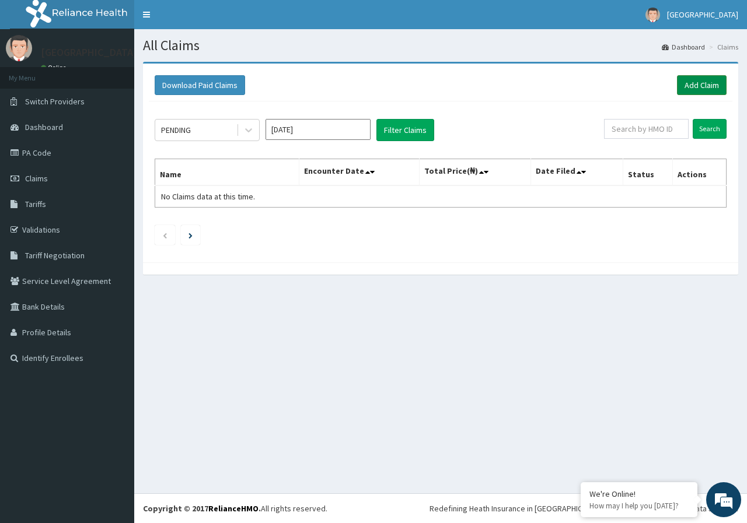
click at [718, 85] on link "Add Claim" at bounding box center [702, 85] width 50 height 20
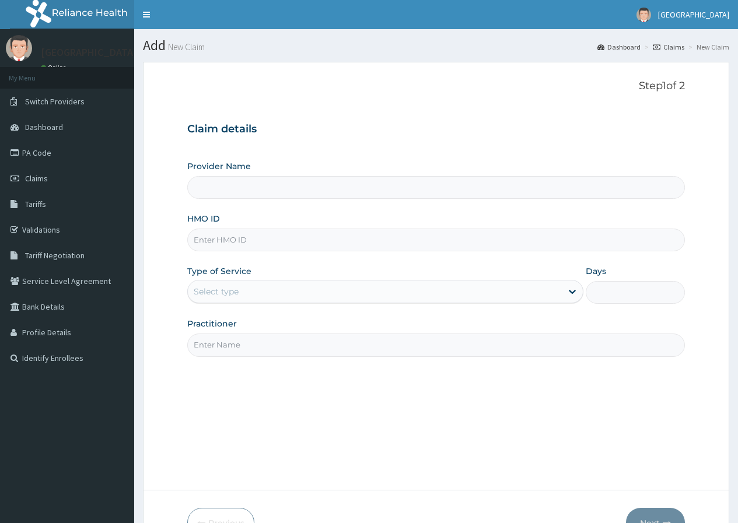
type input "[GEOGRAPHIC_DATA]"
click at [234, 242] on input "HMO ID" at bounding box center [436, 240] width 498 height 23
paste input "bck/10034/a"
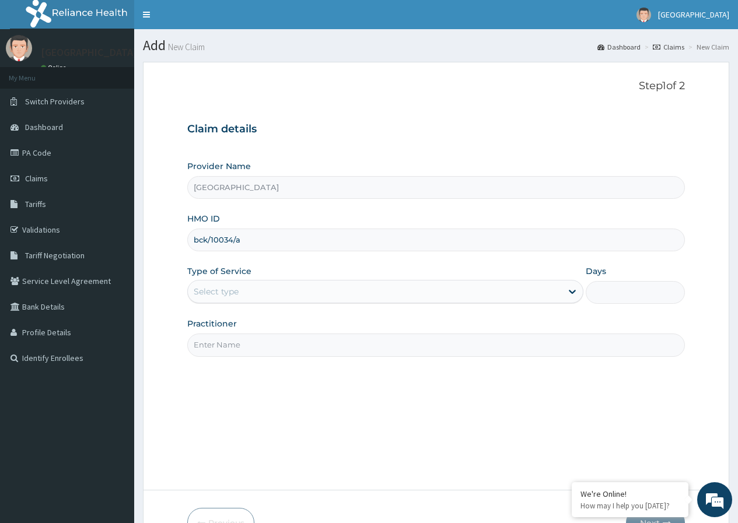
type input "bck/10034/a"
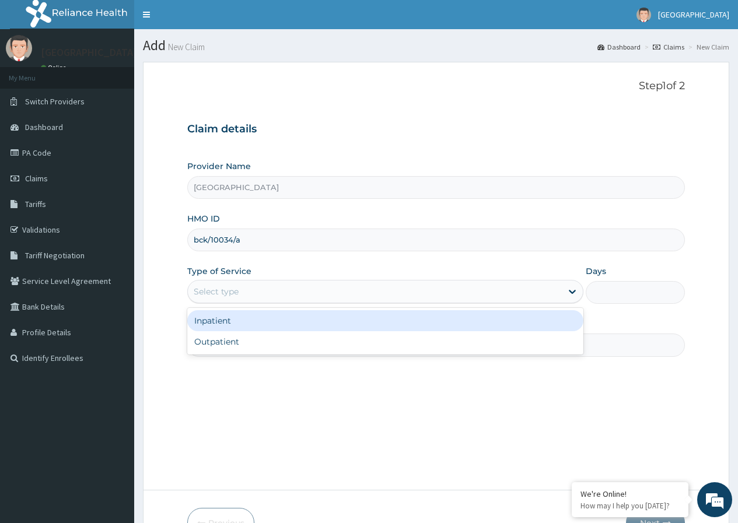
click at [239, 288] on div "Select type" at bounding box center [375, 291] width 374 height 19
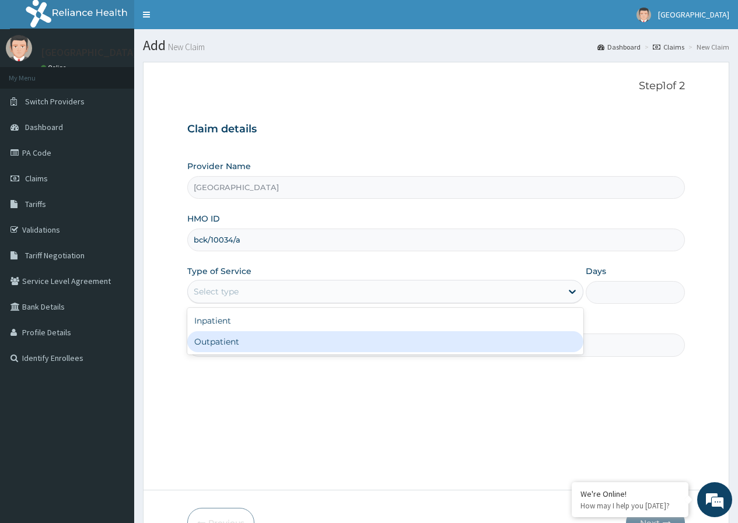
click at [224, 344] on div "Outpatient" at bounding box center [385, 341] width 396 height 21
type input "1"
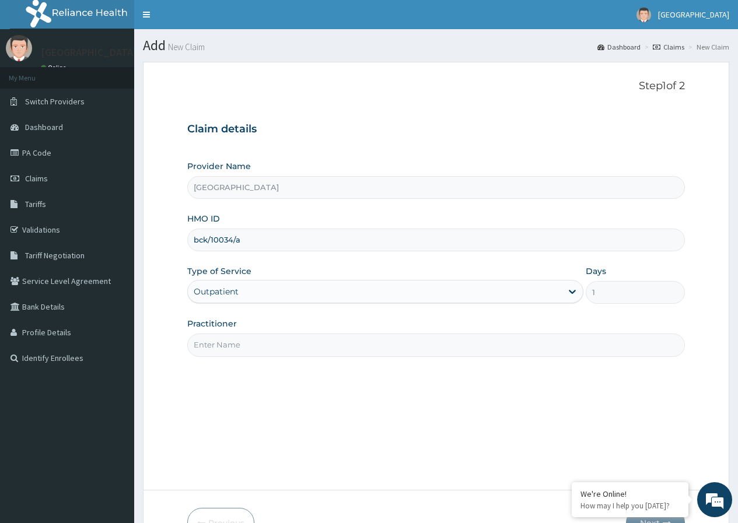
click at [226, 344] on input "Practitioner" at bounding box center [436, 345] width 498 height 23
type input "Dr [PERSON_NAME]"
click at [393, 435] on div "Step 1 of 2 Claim details Provider Name DELTA PROCARE HOSPITAL HMO ID bck/10034…" at bounding box center [436, 276] width 498 height 393
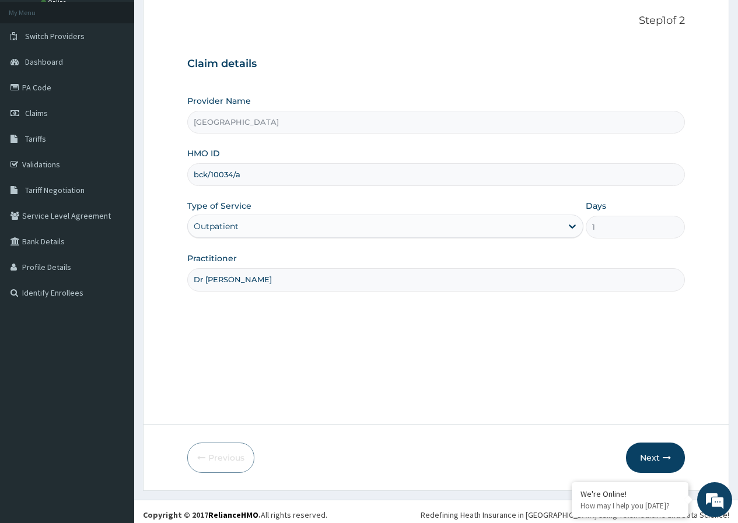
scroll to position [72, 0]
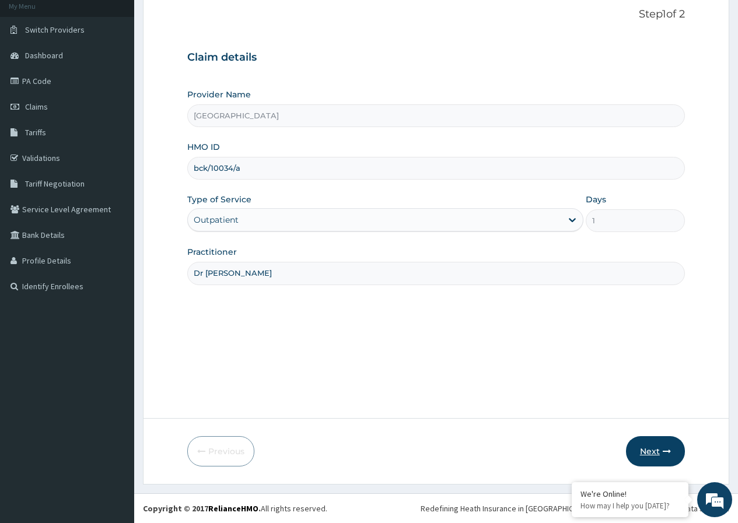
click at [673, 453] on button "Next" at bounding box center [655, 451] width 59 height 30
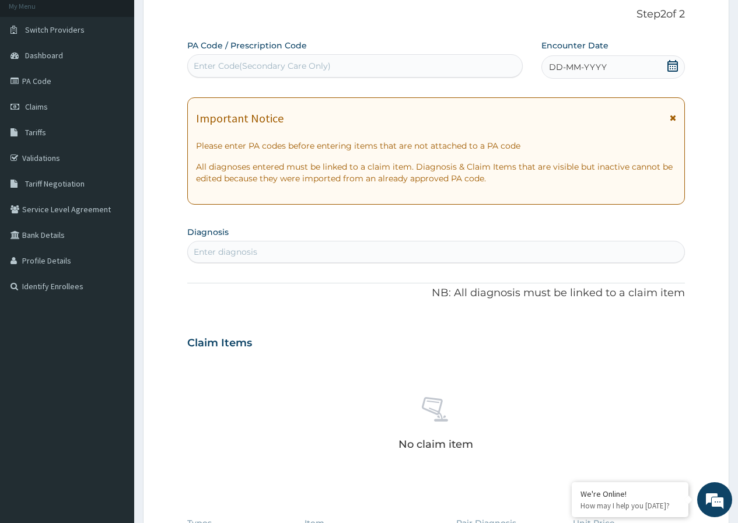
click at [306, 61] on div "Enter Code(Secondary Care Only)" at bounding box center [262, 66] width 137 height 12
paste input "PA/110B87"
type input "PA/110B87"
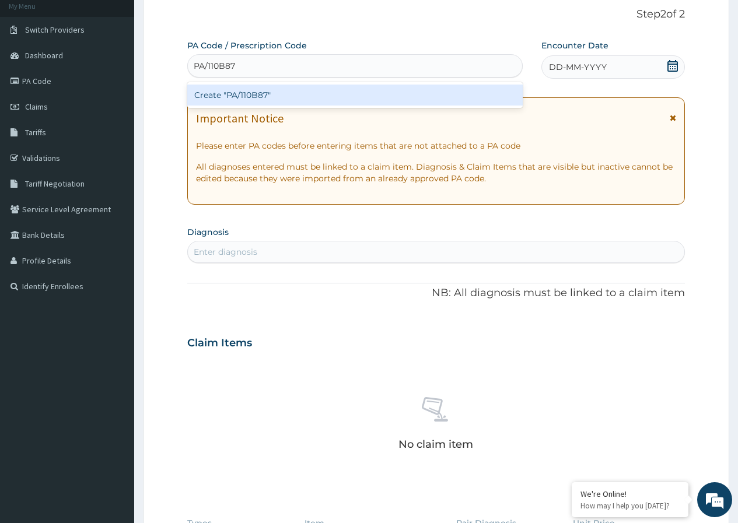
click at [380, 93] on div "Create "PA/110B87"" at bounding box center [354, 95] width 335 height 21
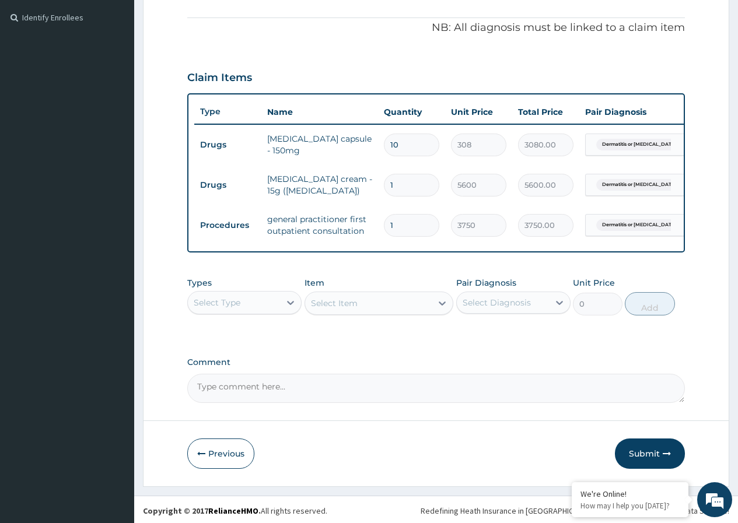
scroll to position [352, 0]
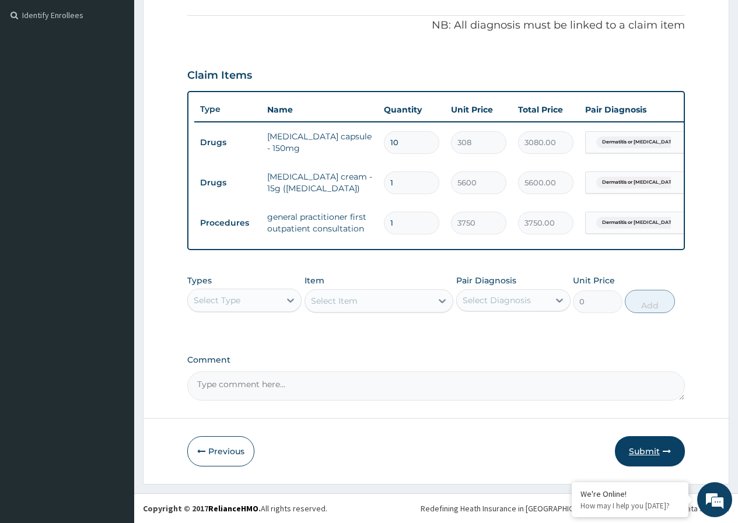
click at [642, 455] on button "Submit" at bounding box center [650, 451] width 70 height 30
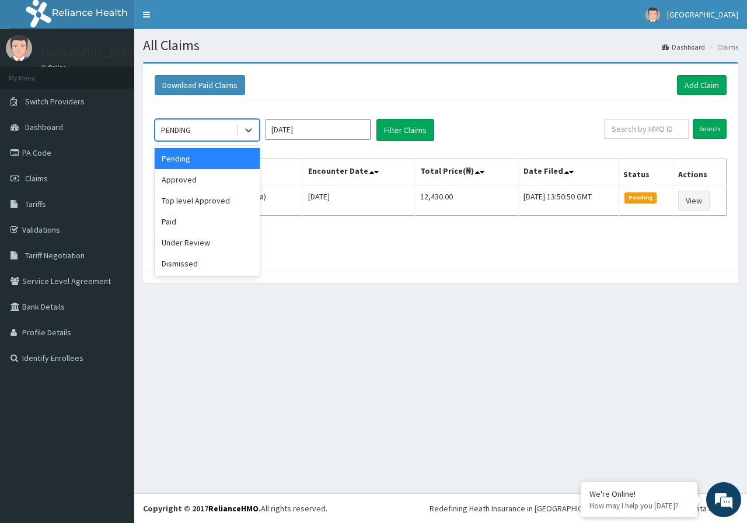
click at [222, 123] on div "PENDING" at bounding box center [195, 130] width 81 height 19
click at [195, 178] on div "Approved" at bounding box center [207, 179] width 105 height 21
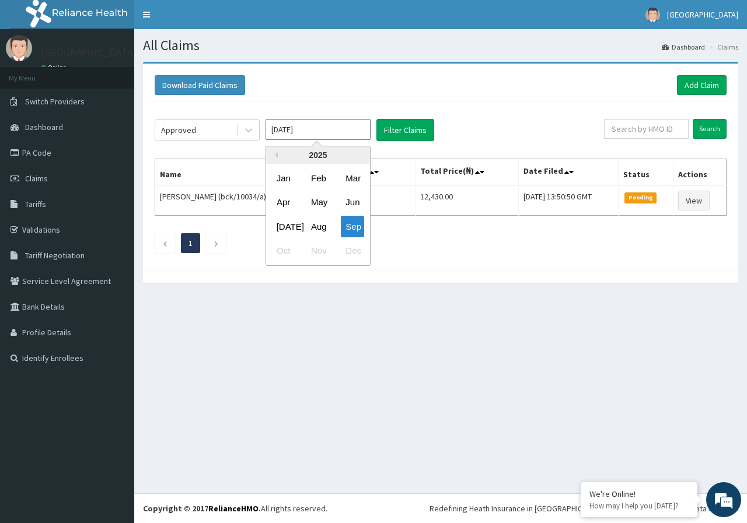
click at [348, 127] on input "Sep 2025" at bounding box center [317, 129] width 105 height 21
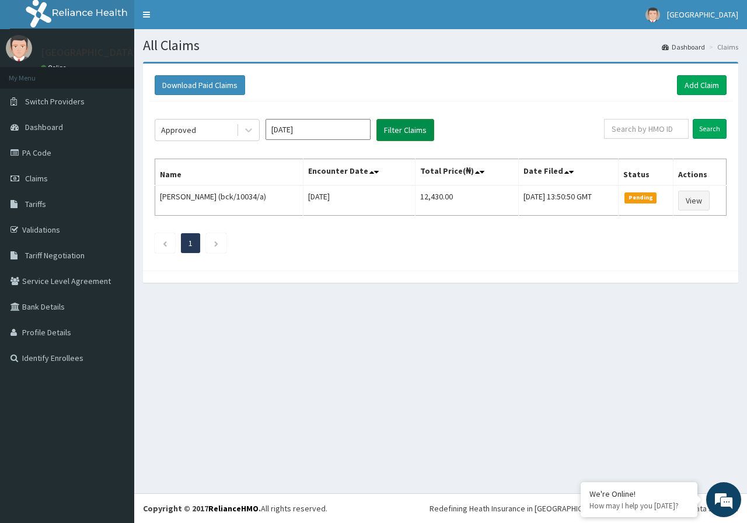
click at [426, 131] on button "Filter Claims" at bounding box center [405, 130] width 58 height 22
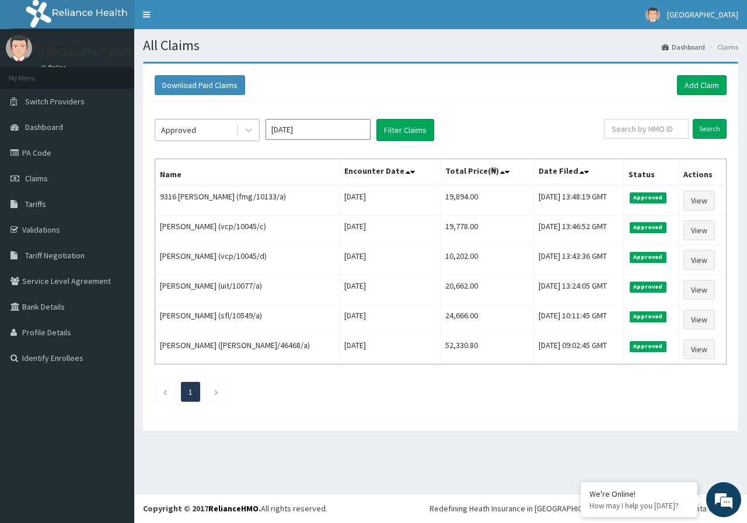
click at [198, 132] on div "Approved" at bounding box center [195, 130] width 81 height 19
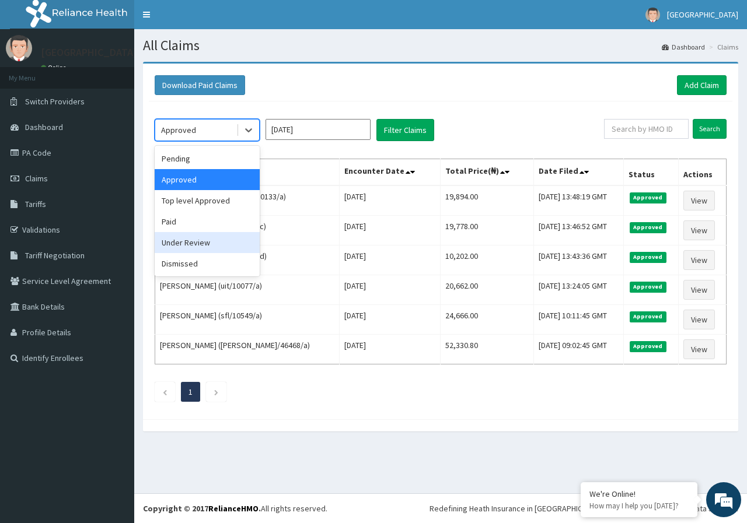
click at [193, 244] on div "Under Review" at bounding box center [207, 242] width 105 height 21
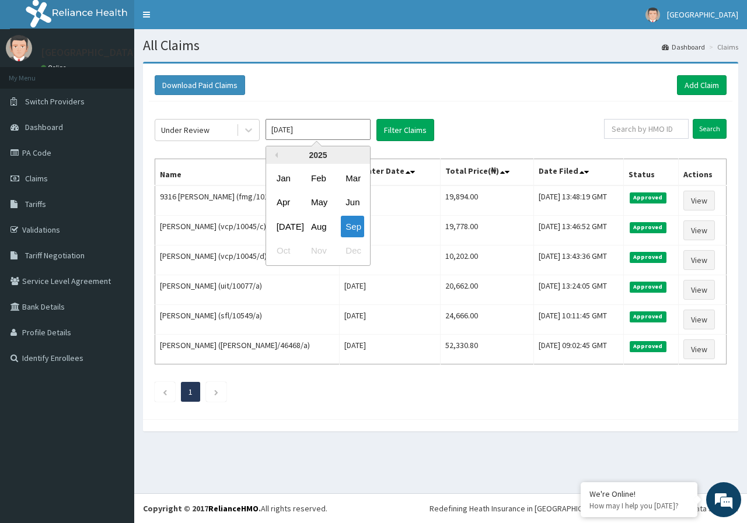
click at [293, 134] on input "Sep 2025" at bounding box center [317, 129] width 105 height 21
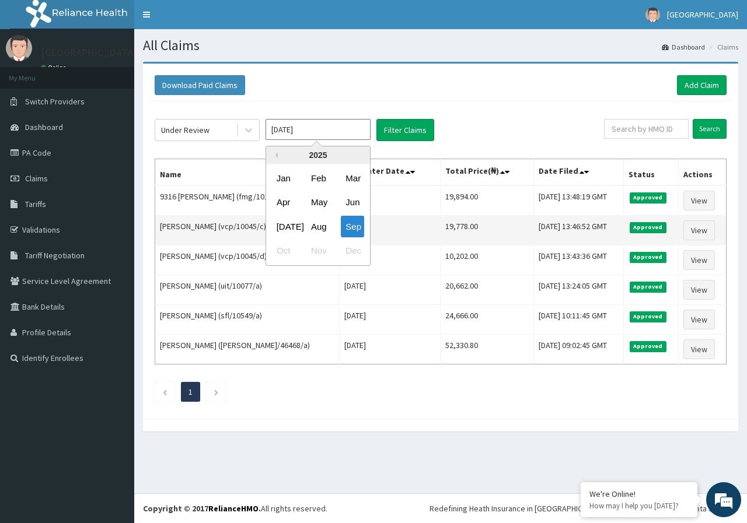
click at [358, 224] on div "Sep" at bounding box center [352, 227] width 23 height 22
type input "Aug 2025"
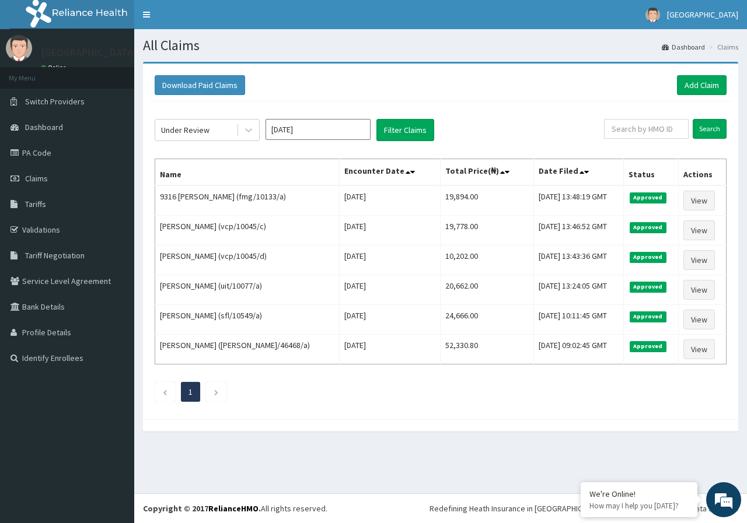
click at [362, 127] on input "Aug 2025" at bounding box center [317, 129] width 105 height 21
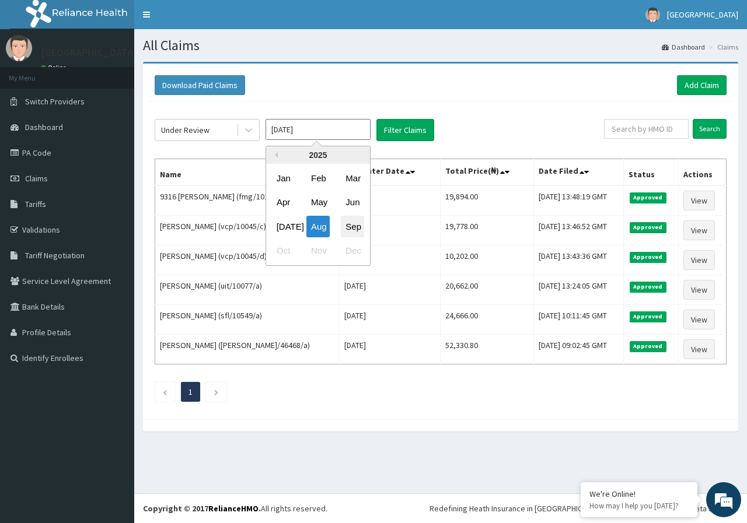
click at [355, 226] on div "Sep" at bounding box center [352, 227] width 23 height 22
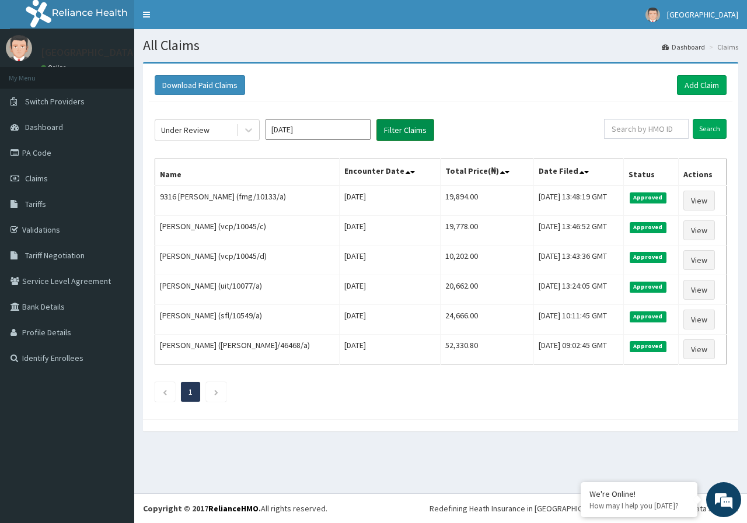
click at [402, 134] on button "Filter Claims" at bounding box center [405, 130] width 58 height 22
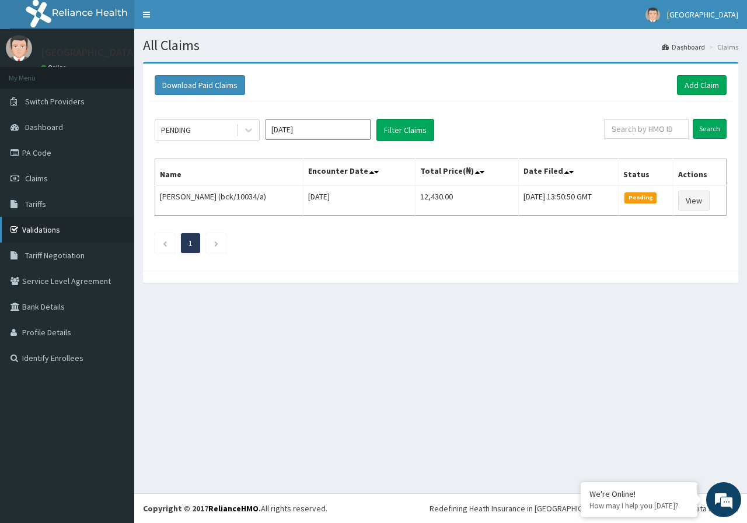
click at [66, 235] on link "Validations" at bounding box center [67, 230] width 134 height 26
